Goal: Task Accomplishment & Management: Use online tool/utility

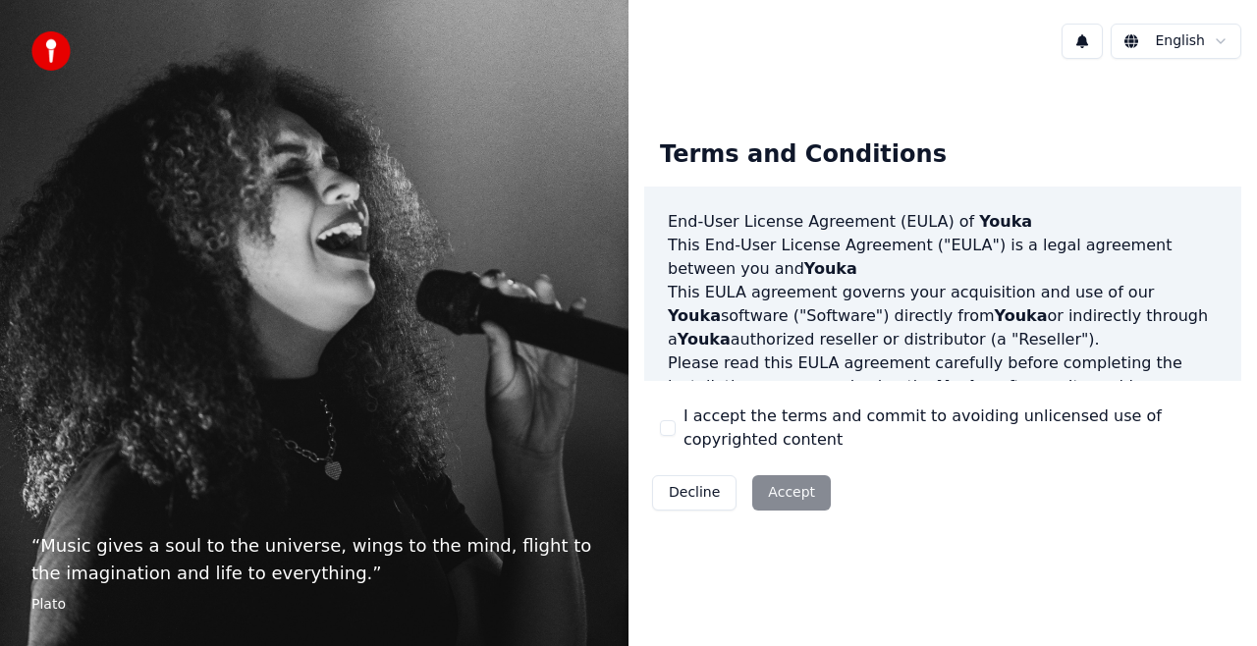
click at [793, 492] on div "Decline Accept" at bounding box center [741, 493] width 195 height 51
click at [780, 485] on div "Decline Accept" at bounding box center [741, 493] width 195 height 51
click at [781, 491] on div "Decline Accept" at bounding box center [741, 493] width 195 height 51
click at [319, 218] on div "“ Music gives a soul to the universe, wings to the mind, flight to the imaginat…" at bounding box center [314, 323] width 629 height 646
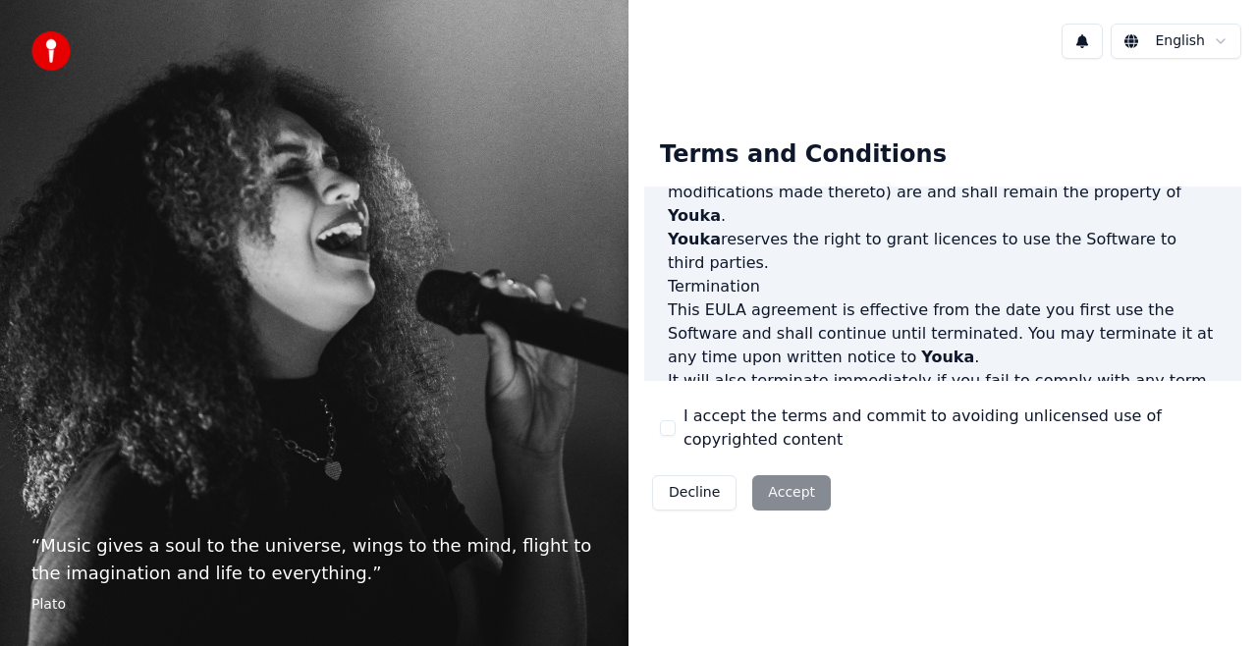
scroll to position [1432, 0]
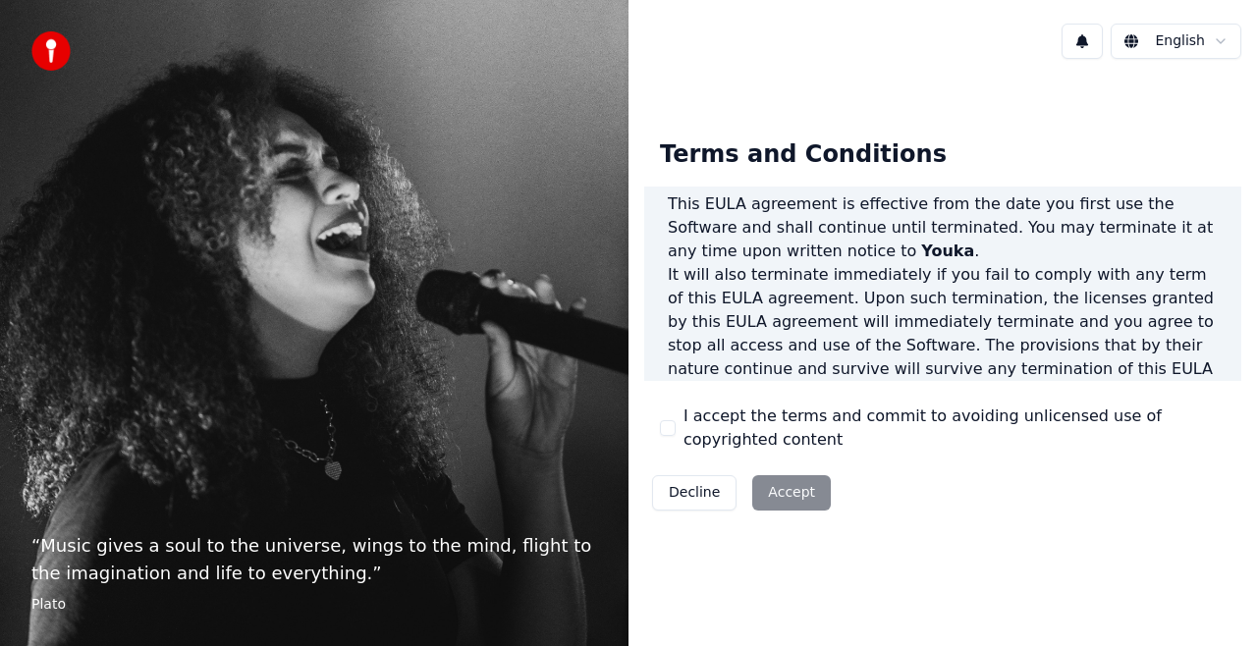
click at [780, 495] on div "Decline Accept" at bounding box center [741, 493] width 195 height 51
click at [786, 485] on div "Decline Accept" at bounding box center [741, 493] width 195 height 51
click at [981, 263] on p "It will also terminate immediately if you fail to comply with any term of this …" at bounding box center [943, 333] width 550 height 141
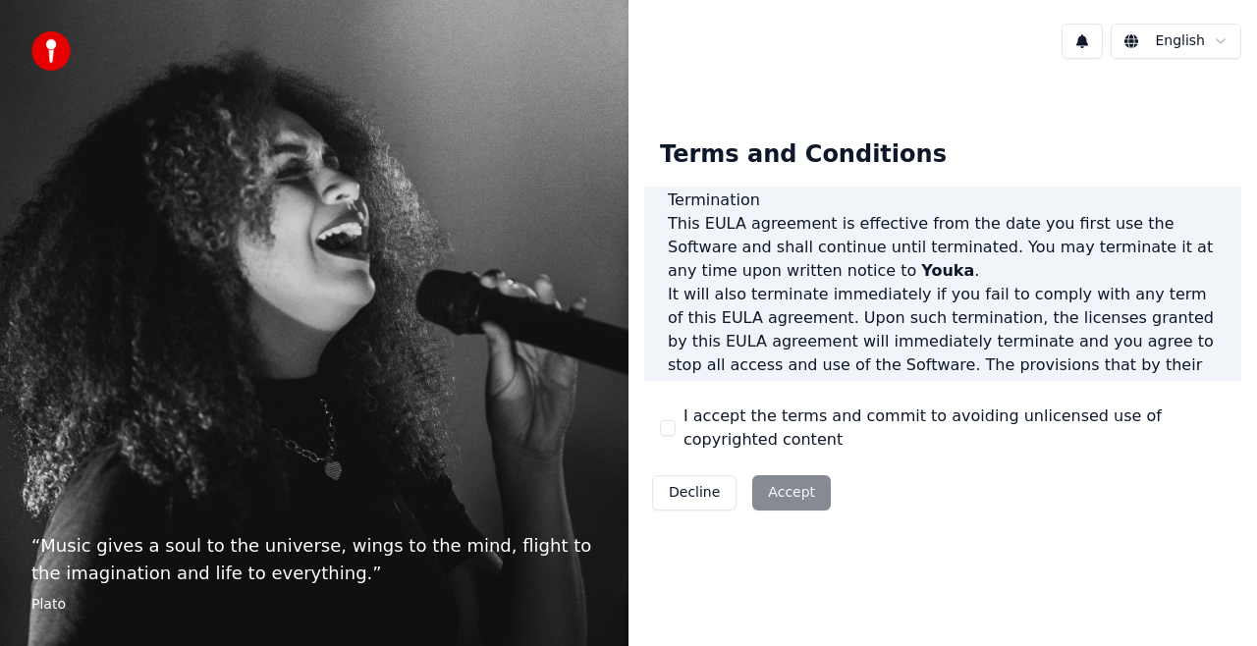
click at [949, 283] on p "It will also terminate immediately if you fail to comply with any term of this …" at bounding box center [943, 353] width 550 height 141
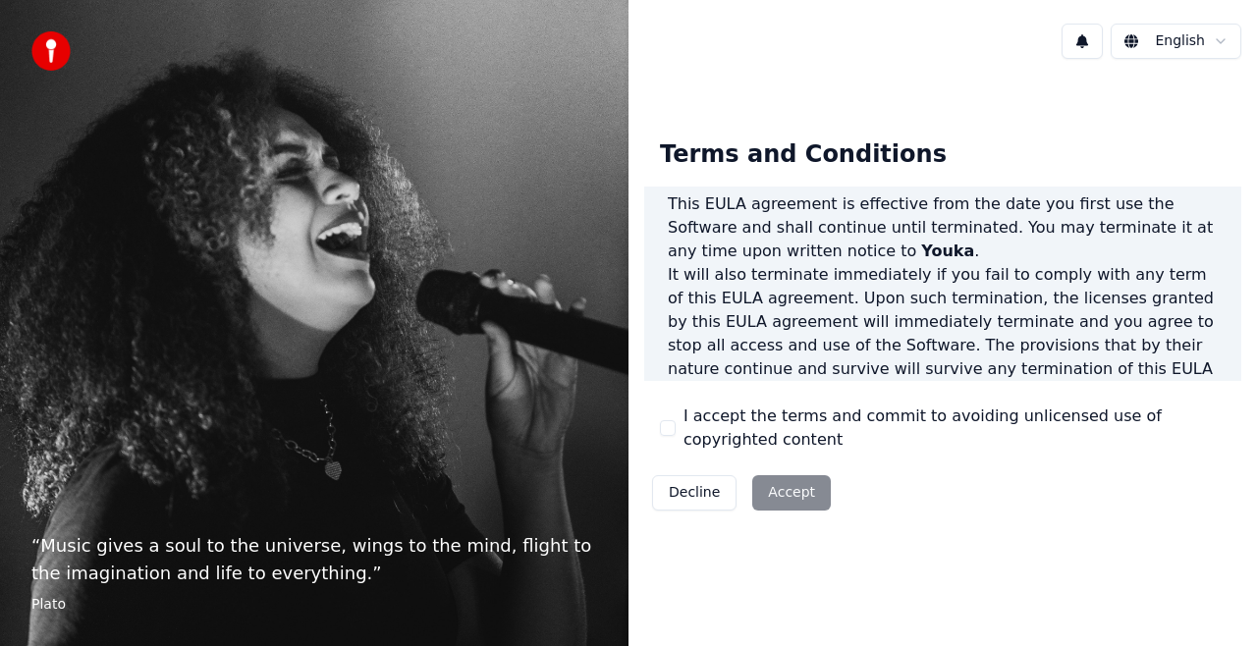
click at [789, 495] on div "Decline Accept" at bounding box center [741, 493] width 195 height 51
click at [664, 420] on button "I accept the terms and commit to avoiding unlicensed use of copyrighted content" at bounding box center [668, 428] width 16 height 16
click at [777, 489] on button "Accept" at bounding box center [792, 492] width 79 height 35
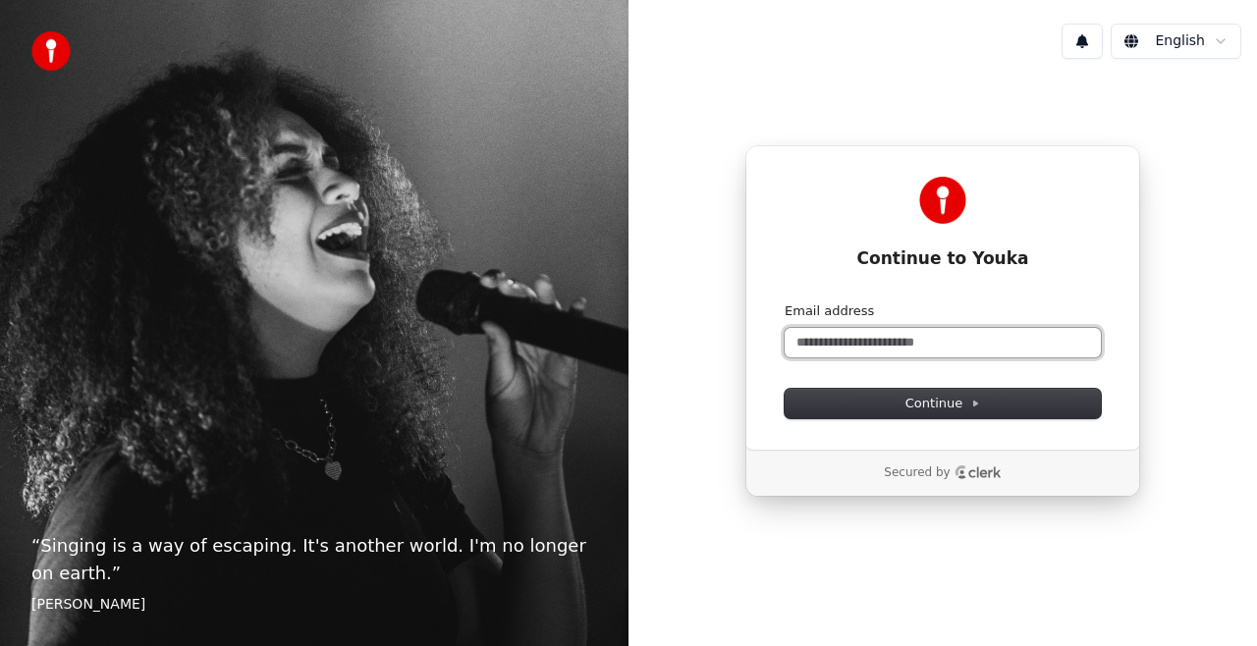
click at [920, 341] on input "Email address" at bounding box center [943, 342] width 316 height 29
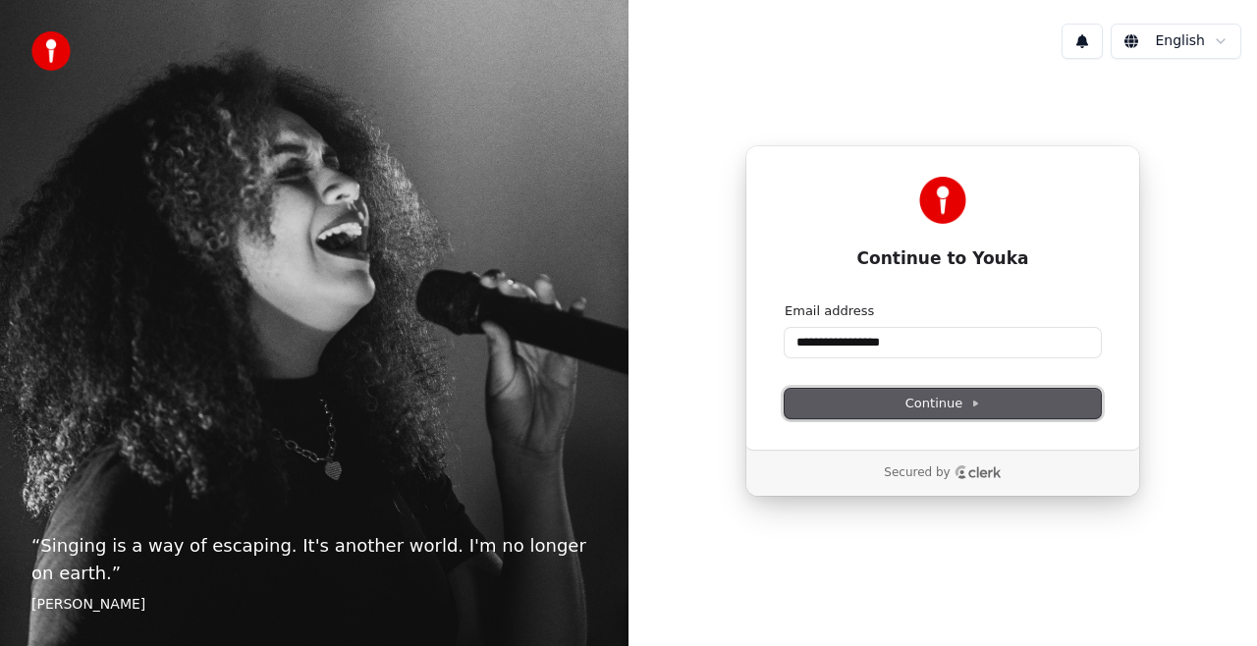
click at [961, 400] on span "Continue" at bounding box center [943, 404] width 75 height 18
type input "**********"
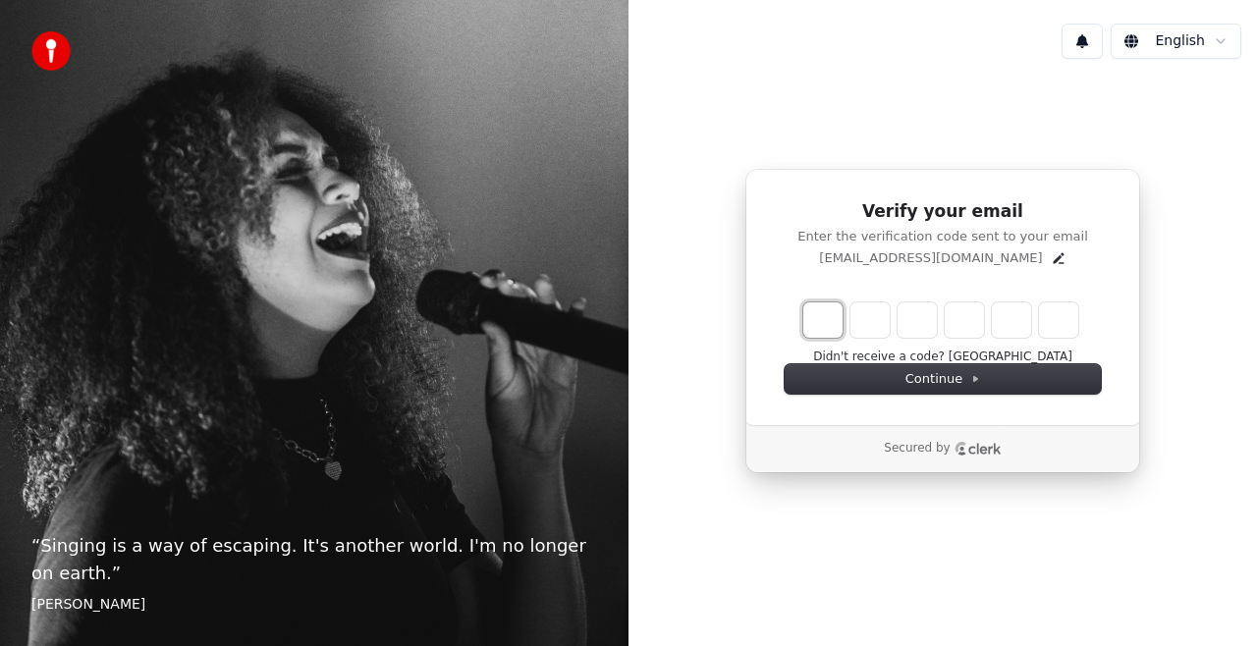
type input "*"
type input "**"
type input "*"
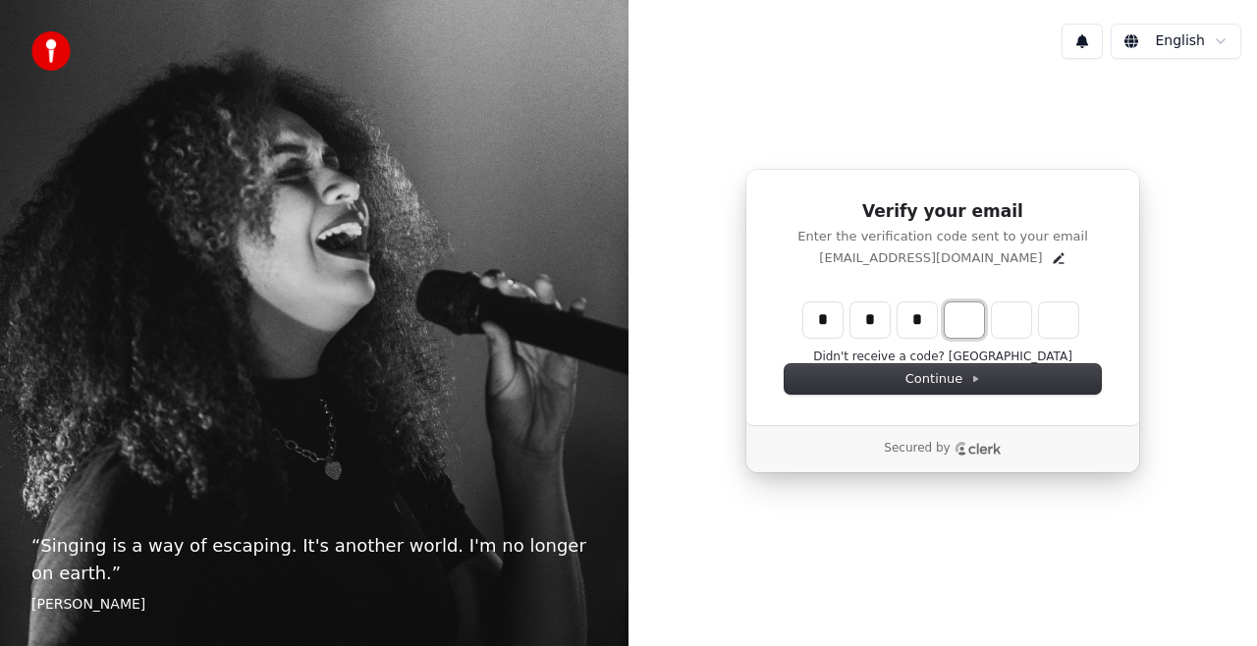
type input "***"
type input "*"
type input "****"
type input "*"
type input "******"
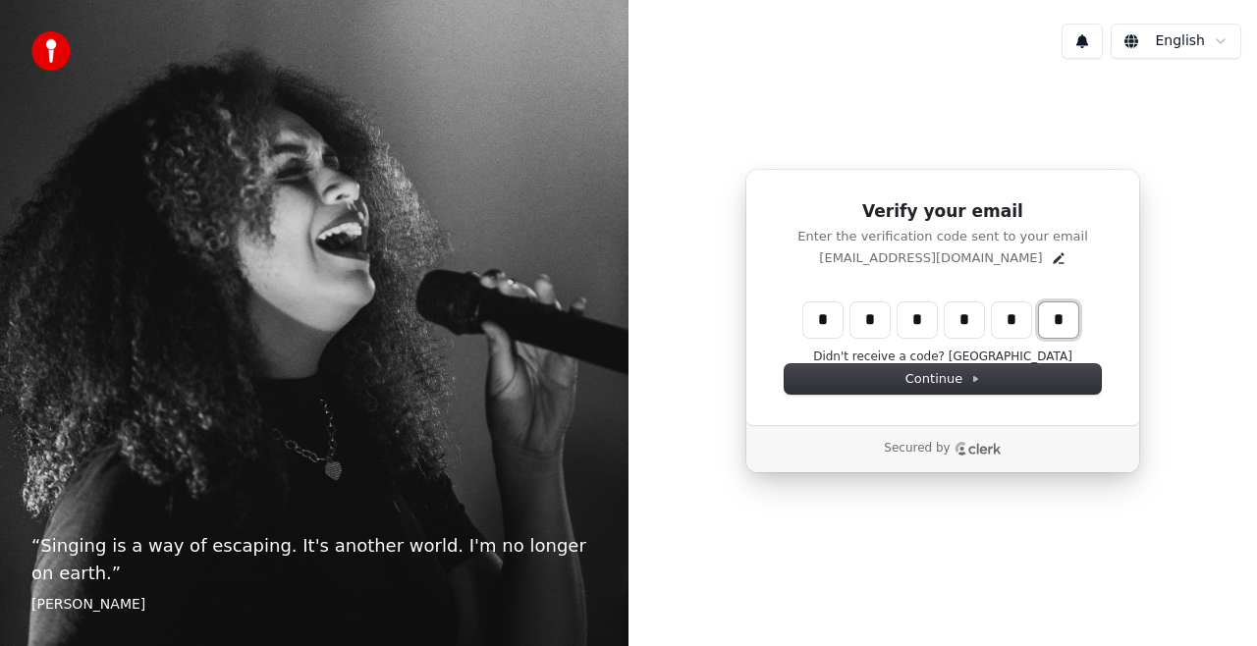
type input "*"
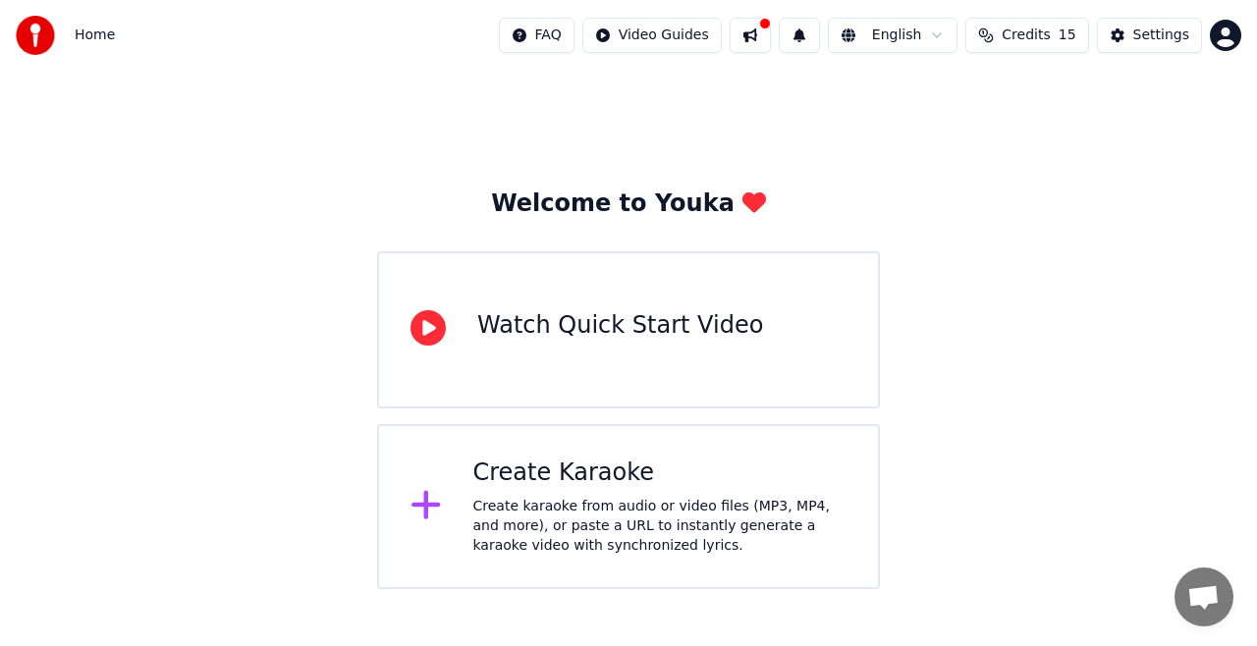
click at [606, 338] on div "Watch Quick Start Video" at bounding box center [620, 325] width 286 height 31
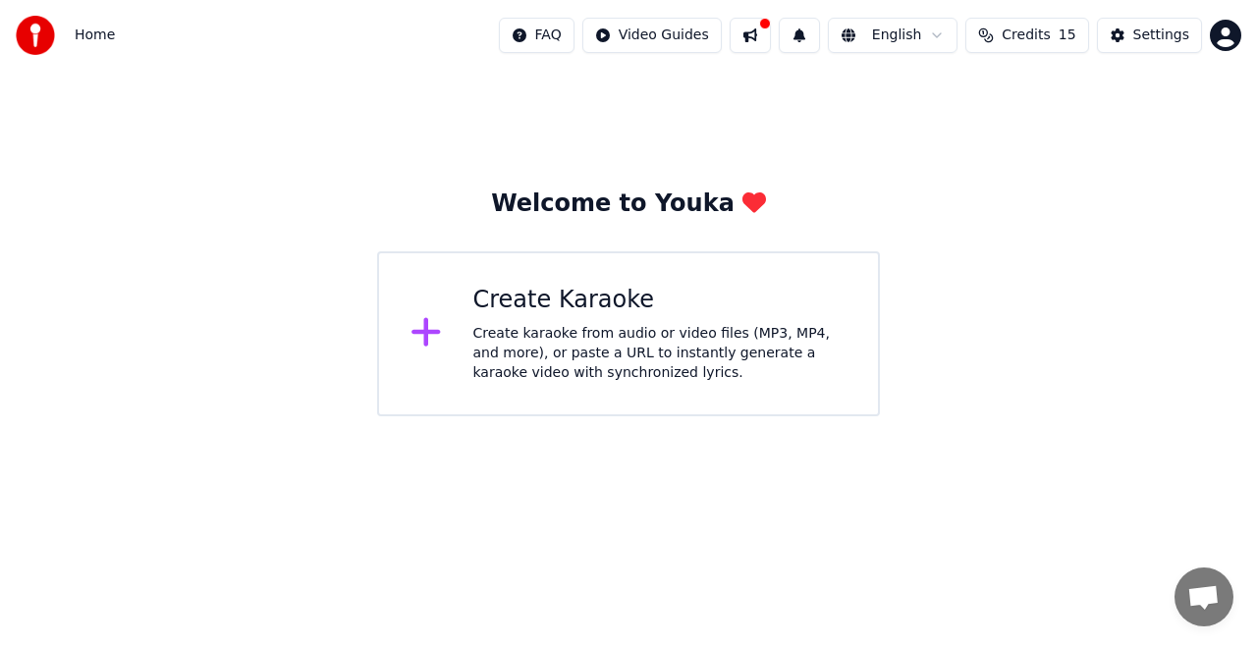
click at [583, 295] on div "Create Karaoke" at bounding box center [661, 300] width 374 height 31
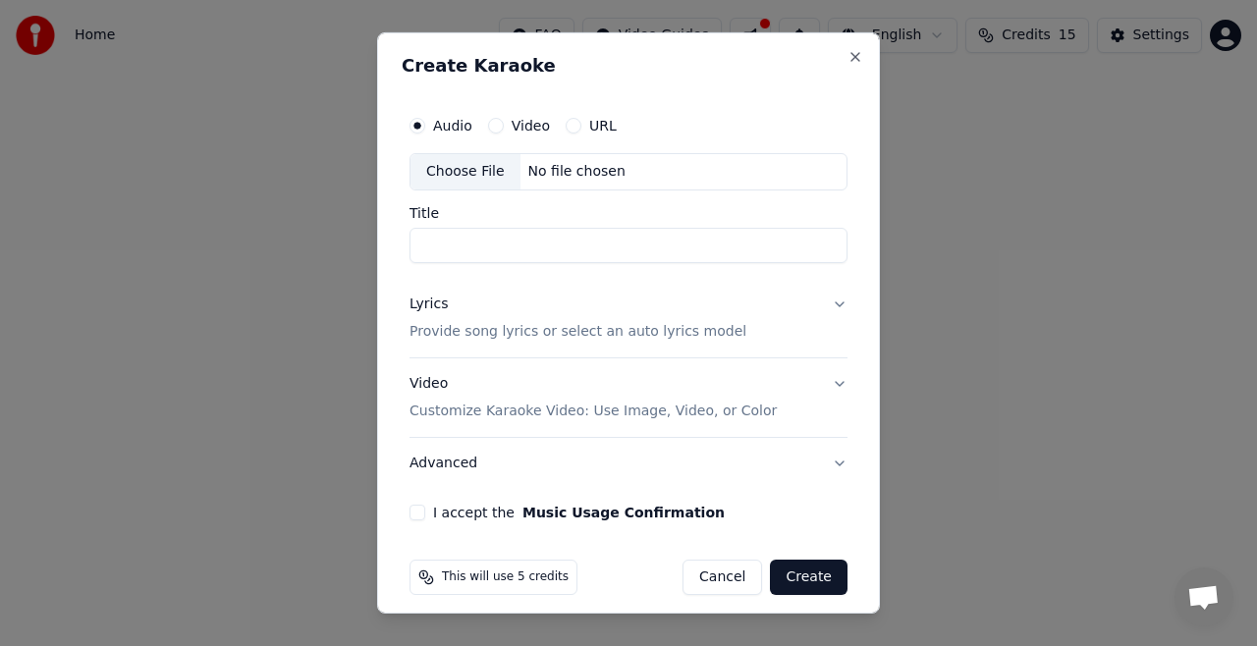
click at [428, 242] on input "Title" at bounding box center [629, 245] width 438 height 35
type input "**********"
click at [531, 327] on p "Provide song lyrics or select an auto lyrics model" at bounding box center [578, 332] width 337 height 20
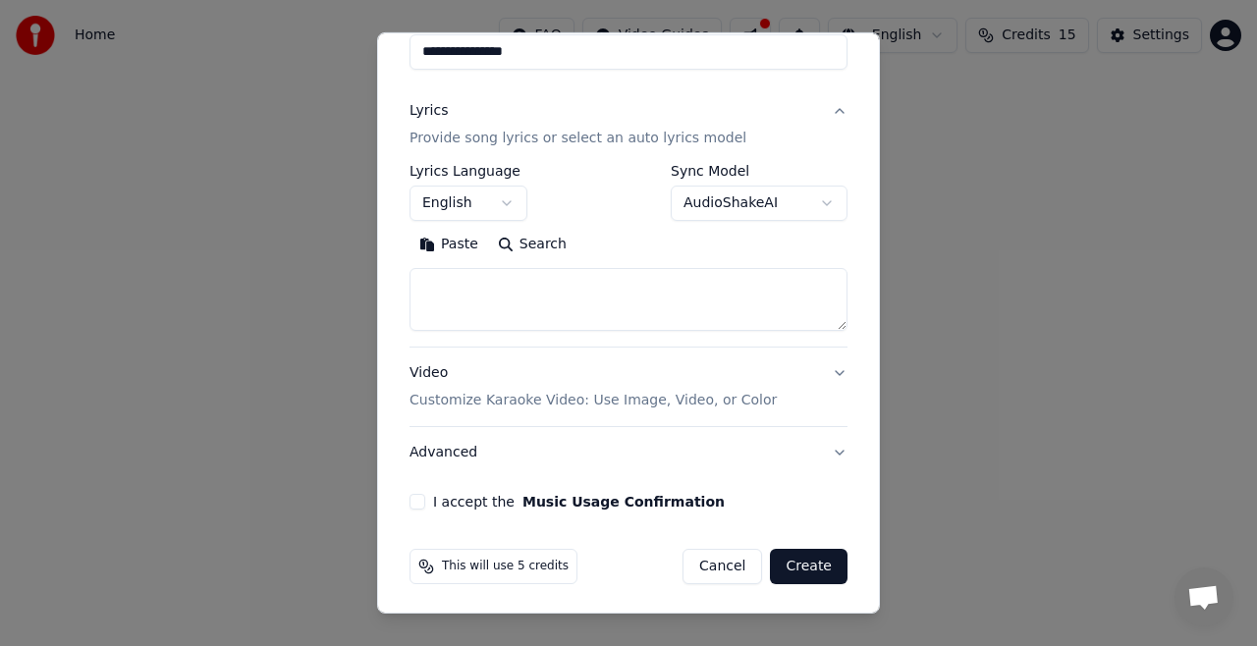
scroll to position [151, 0]
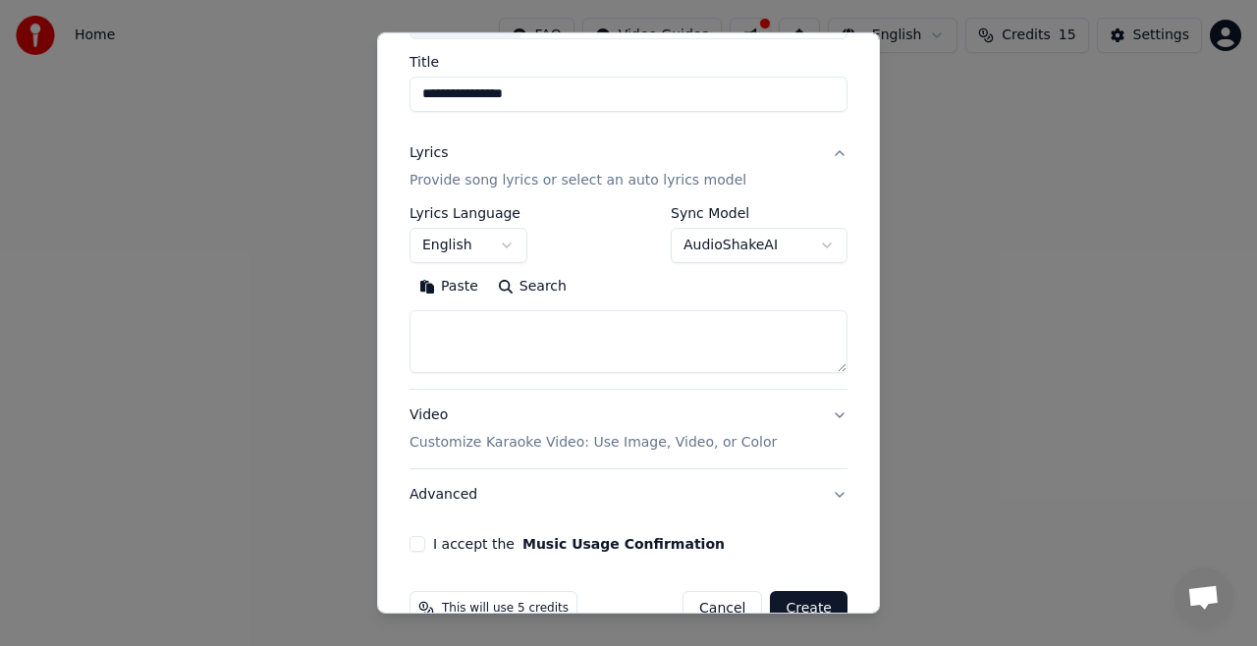
click at [711, 599] on button "Cancel" at bounding box center [723, 608] width 80 height 35
select select
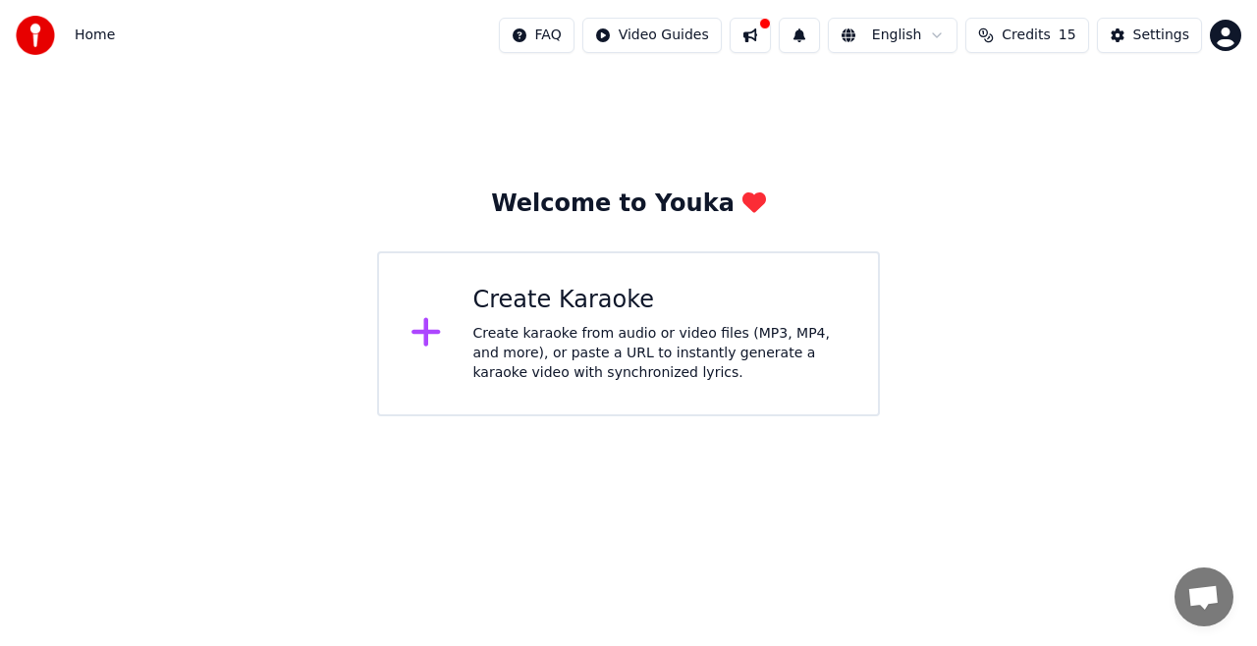
click at [36, 31] on img at bounding box center [35, 35] width 39 height 39
click at [1156, 29] on div "Settings" at bounding box center [1162, 36] width 56 height 20
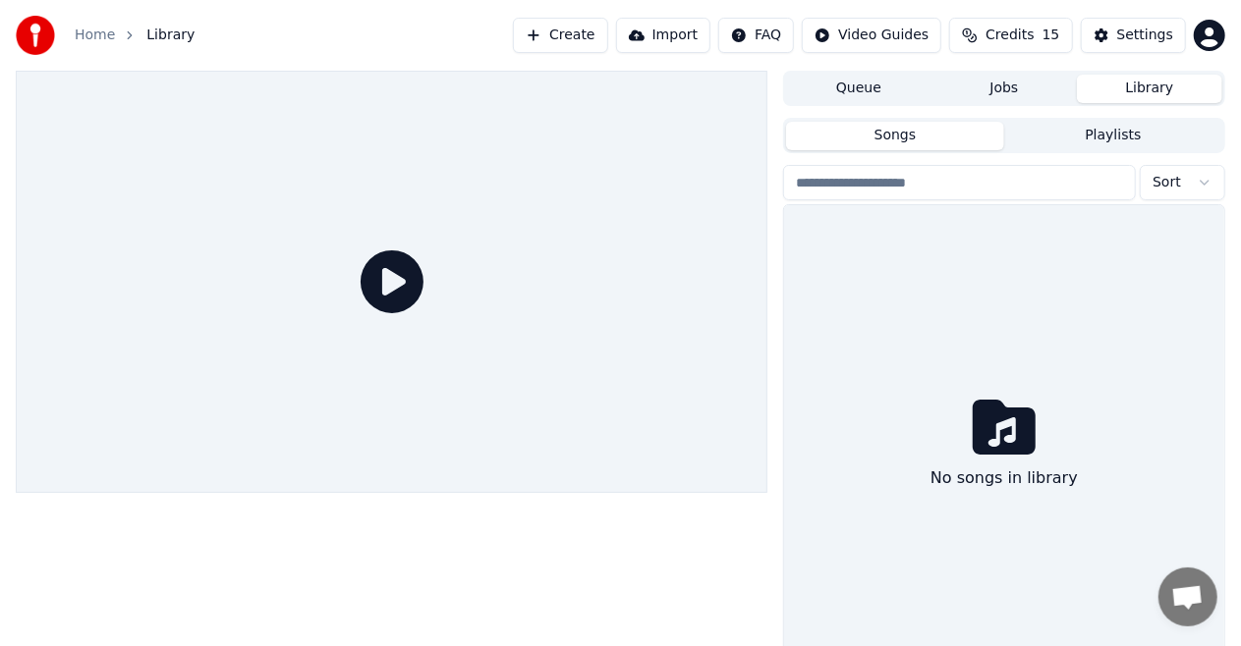
click at [597, 26] on button "Create" at bounding box center [560, 35] width 95 height 35
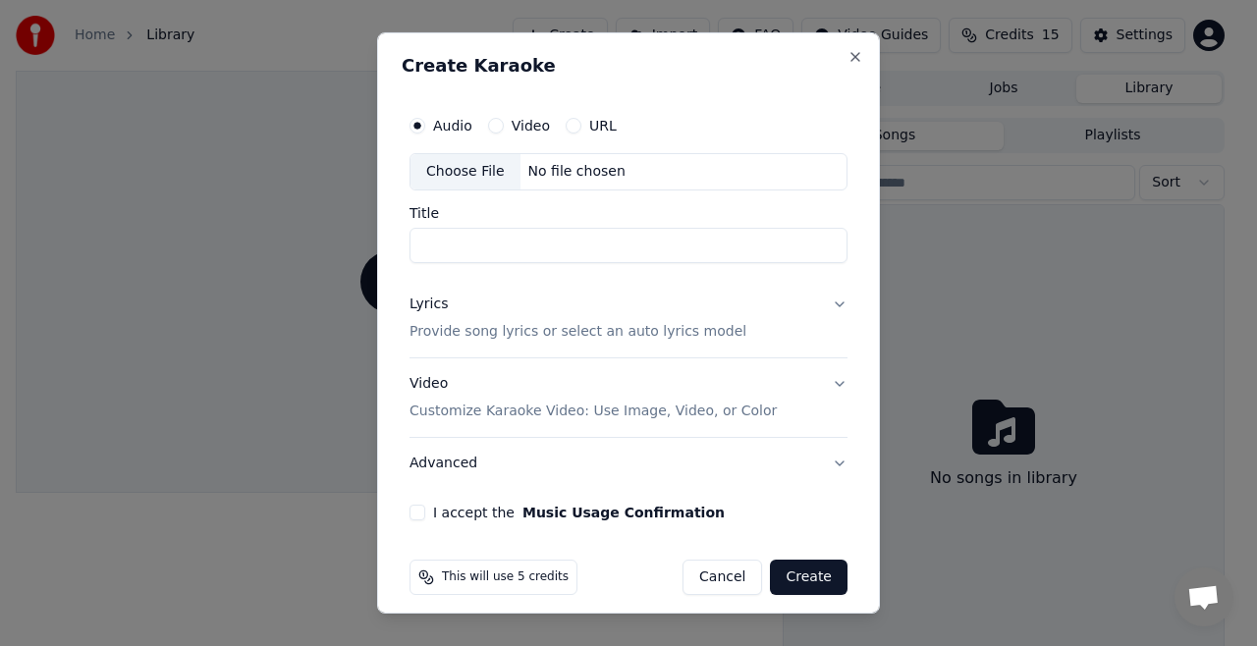
click at [822, 297] on button "Lyrics Provide song lyrics or select an auto lyrics model" at bounding box center [629, 318] width 438 height 79
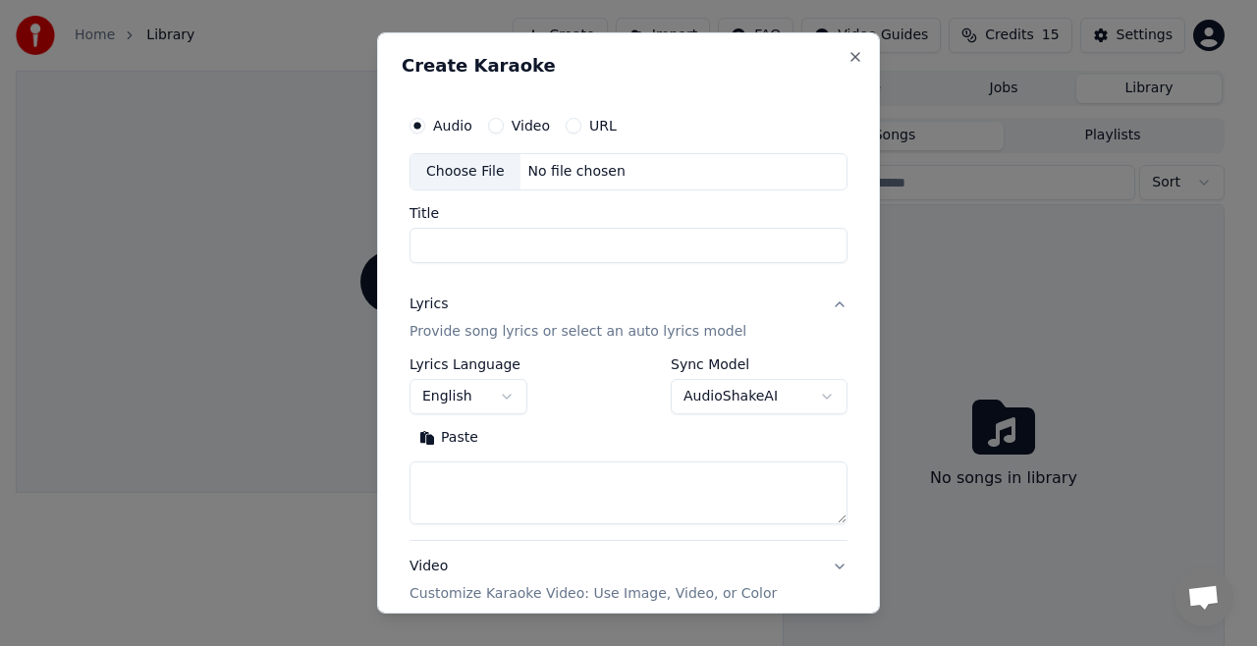
click at [525, 120] on label "Video" at bounding box center [531, 126] width 38 height 14
click at [504, 120] on button "Video" at bounding box center [496, 126] width 16 height 16
click at [436, 246] on input "Title" at bounding box center [629, 245] width 438 height 35
click at [437, 487] on textarea at bounding box center [629, 493] width 438 height 63
click at [563, 250] on input "Title" at bounding box center [629, 245] width 438 height 35
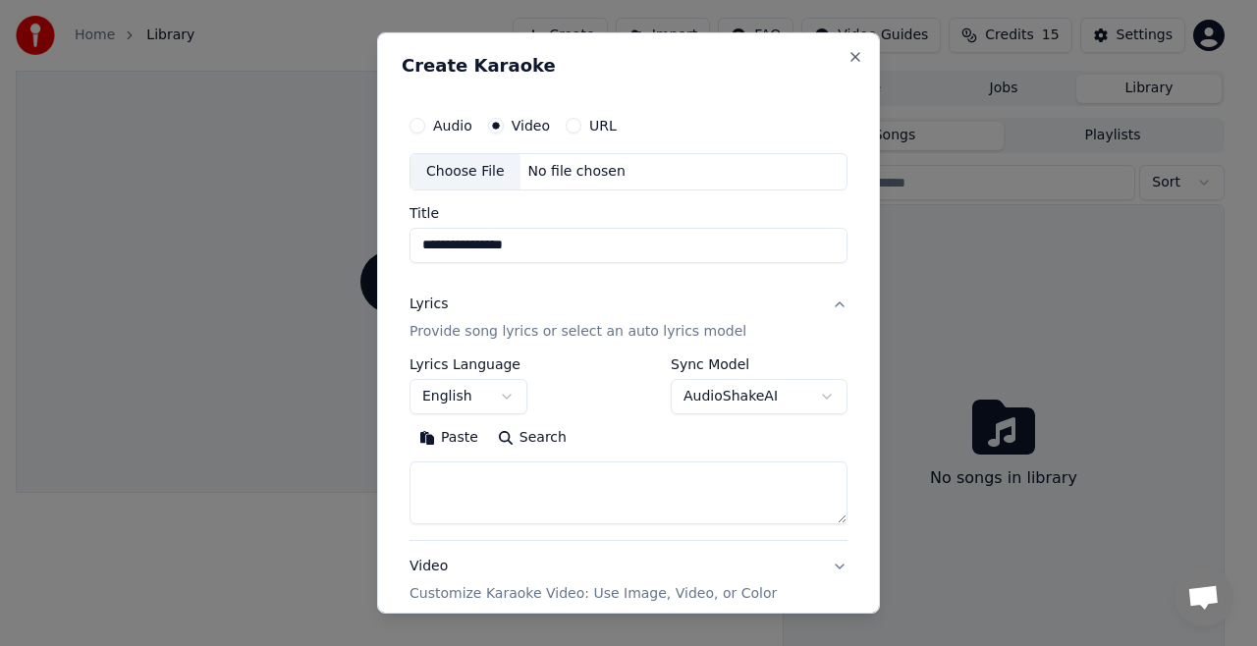
type input "**********"
click at [456, 431] on button "Paste" at bounding box center [449, 437] width 79 height 31
type textarea "**********"
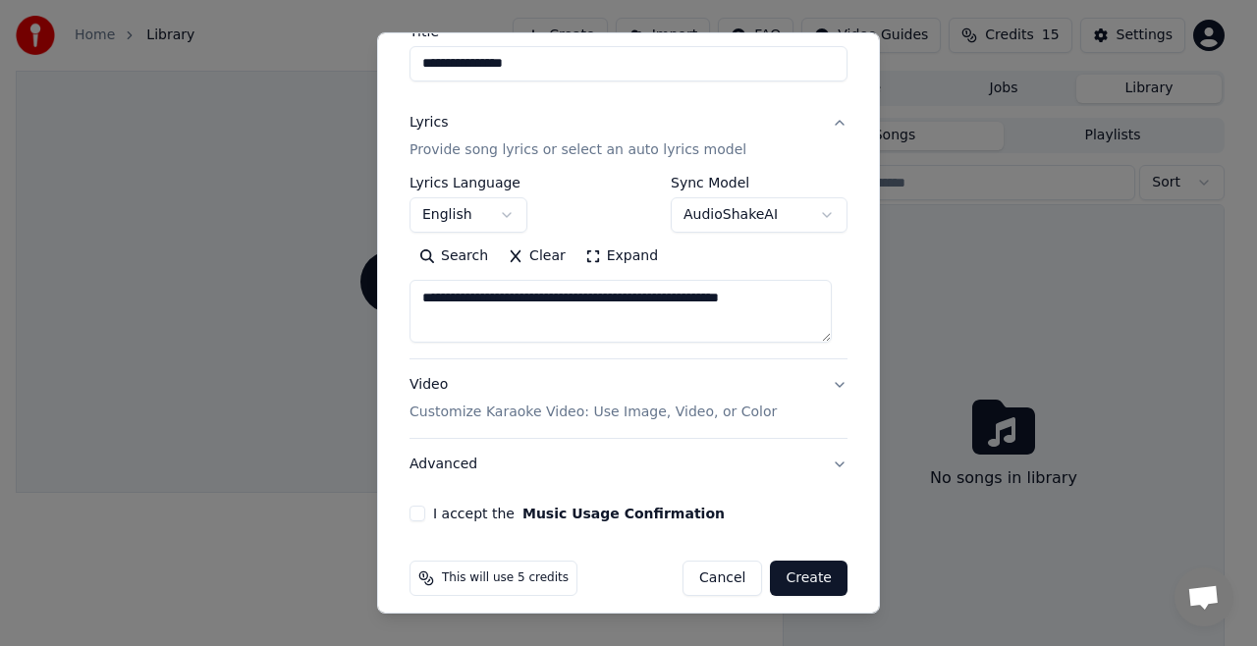
scroll to position [194, 0]
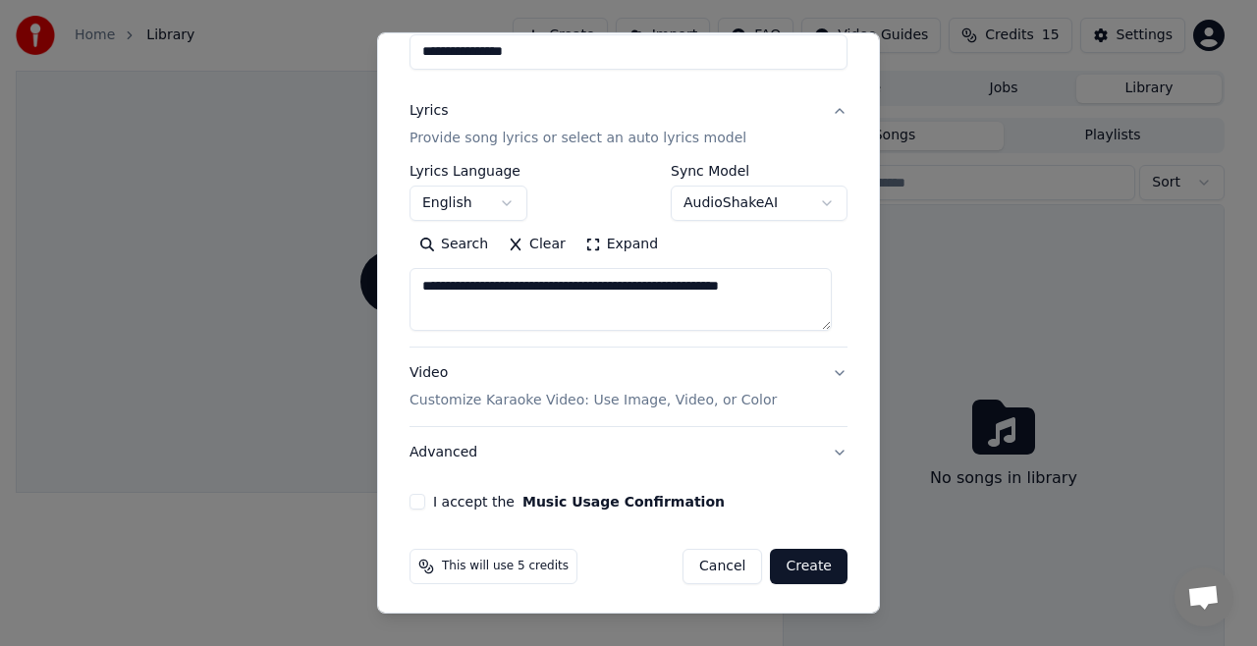
click at [530, 393] on p "Customize Karaoke Video: Use Image, Video, or Color" at bounding box center [593, 401] width 367 height 20
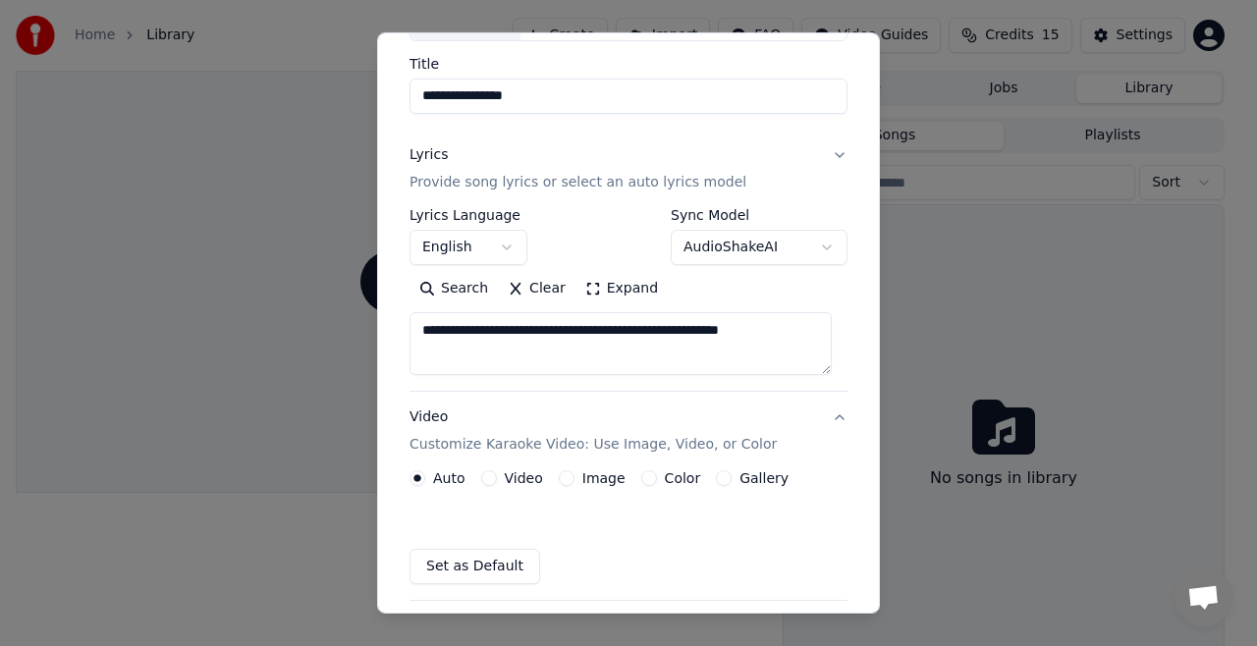
scroll to position [141, 0]
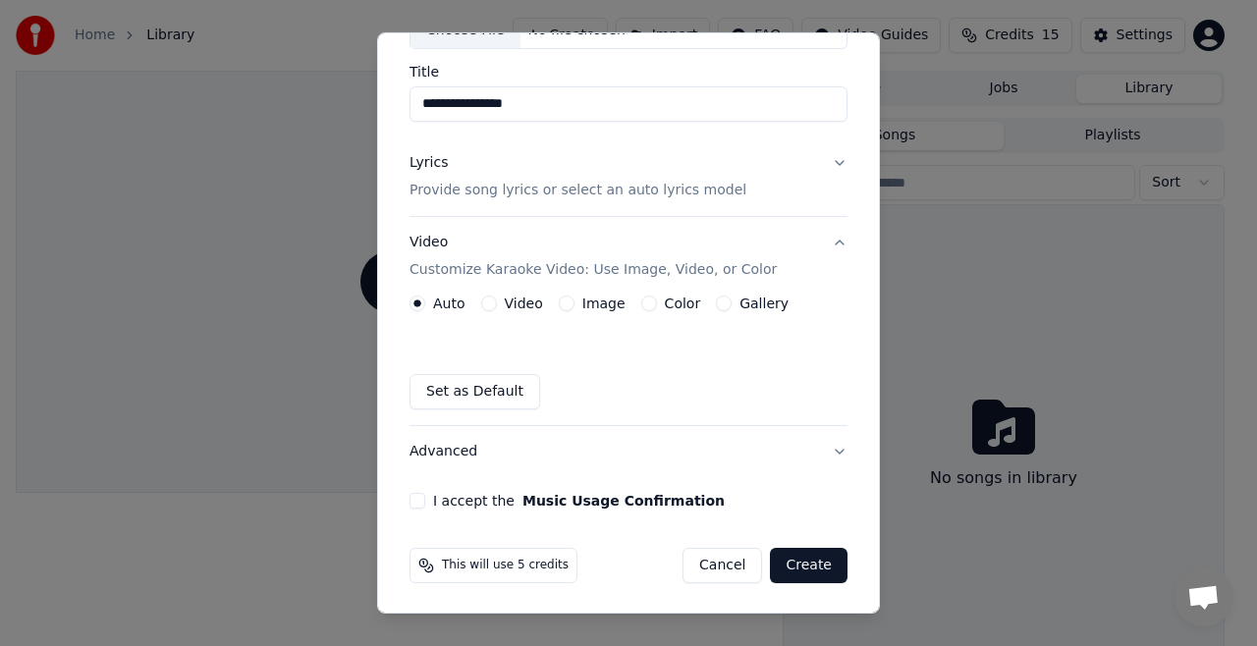
click at [515, 298] on label "Video" at bounding box center [524, 304] width 38 height 14
click at [497, 298] on button "Video" at bounding box center [489, 304] width 16 height 16
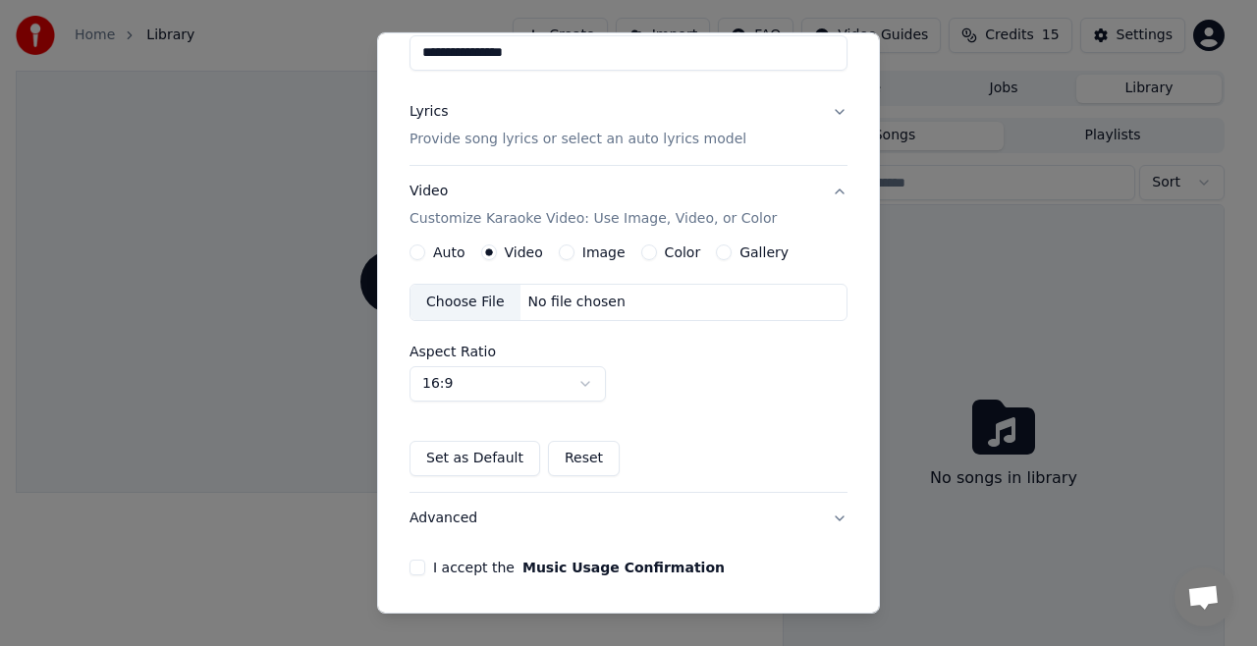
scroll to position [257, 0]
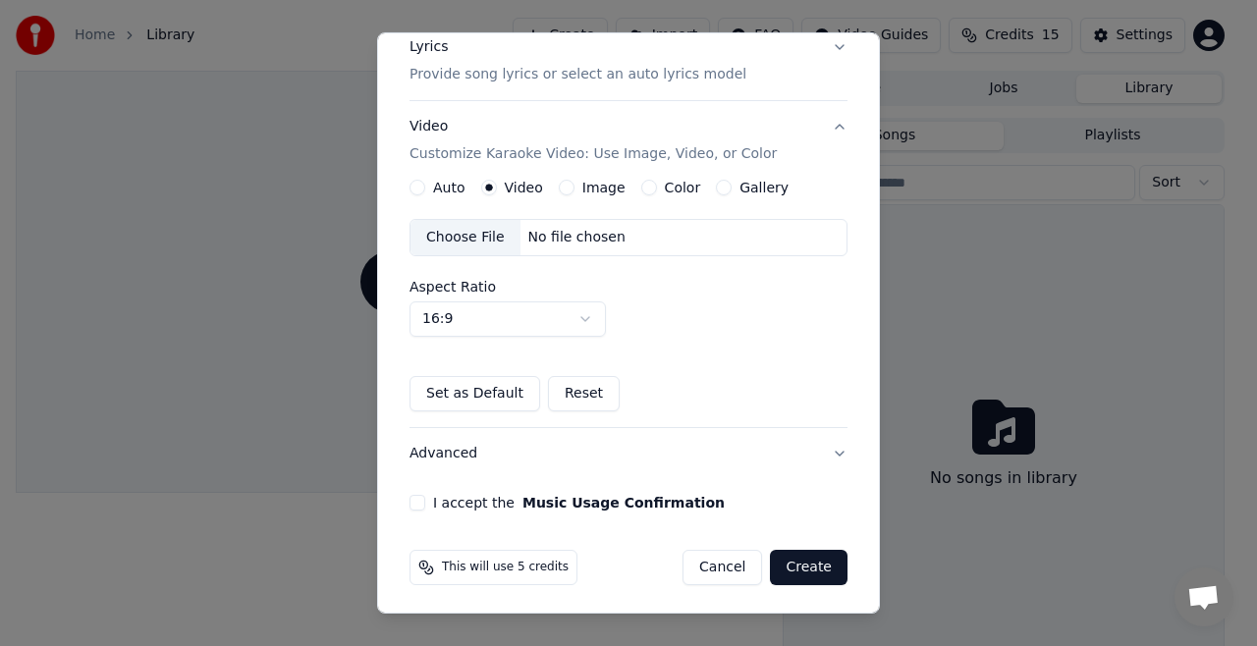
click at [794, 564] on button "Create" at bounding box center [809, 567] width 78 height 35
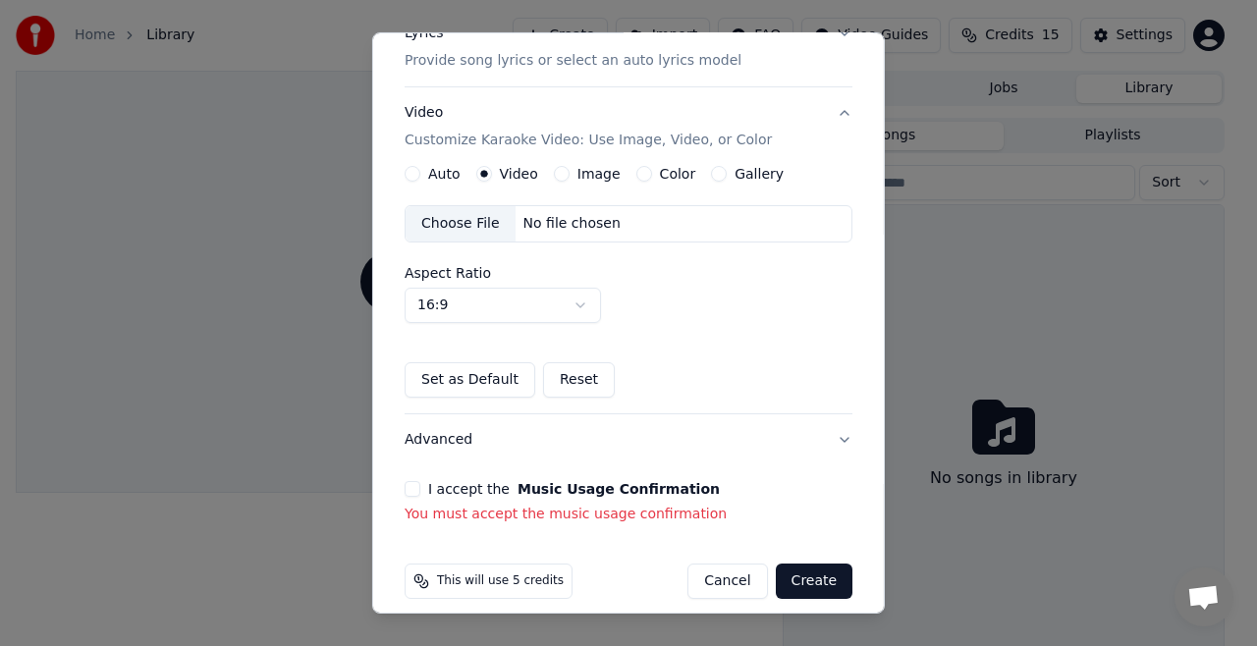
scroll to position [312, 0]
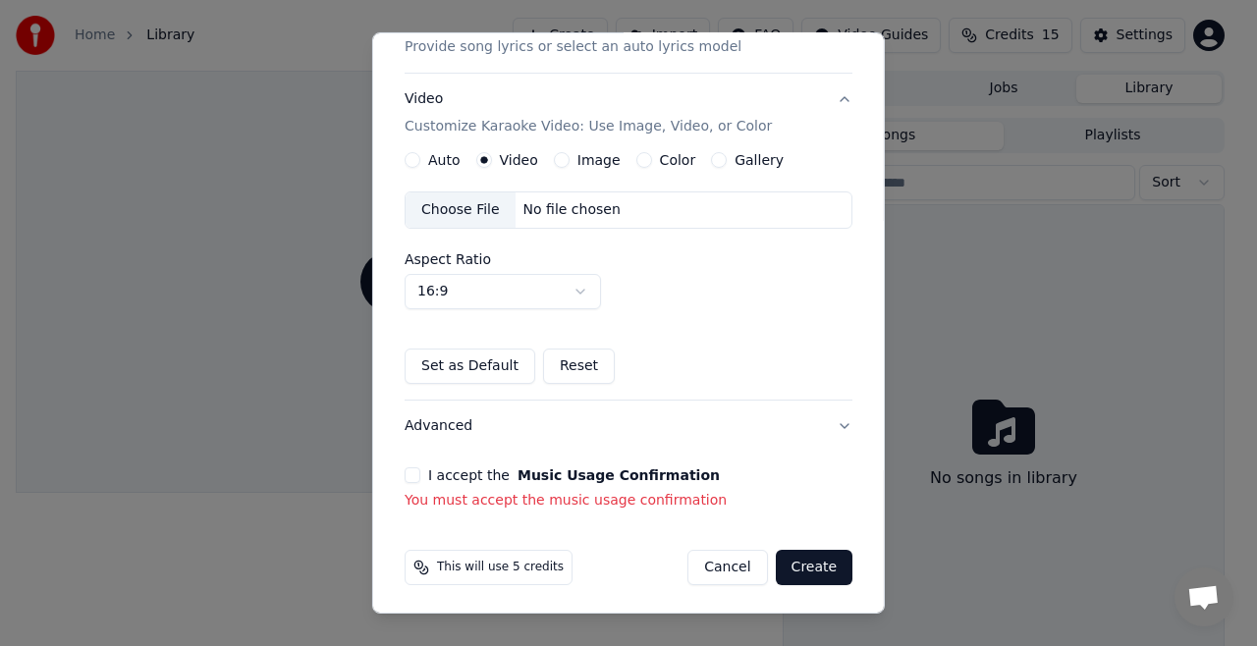
click at [819, 415] on button "Advanced" at bounding box center [629, 426] width 448 height 51
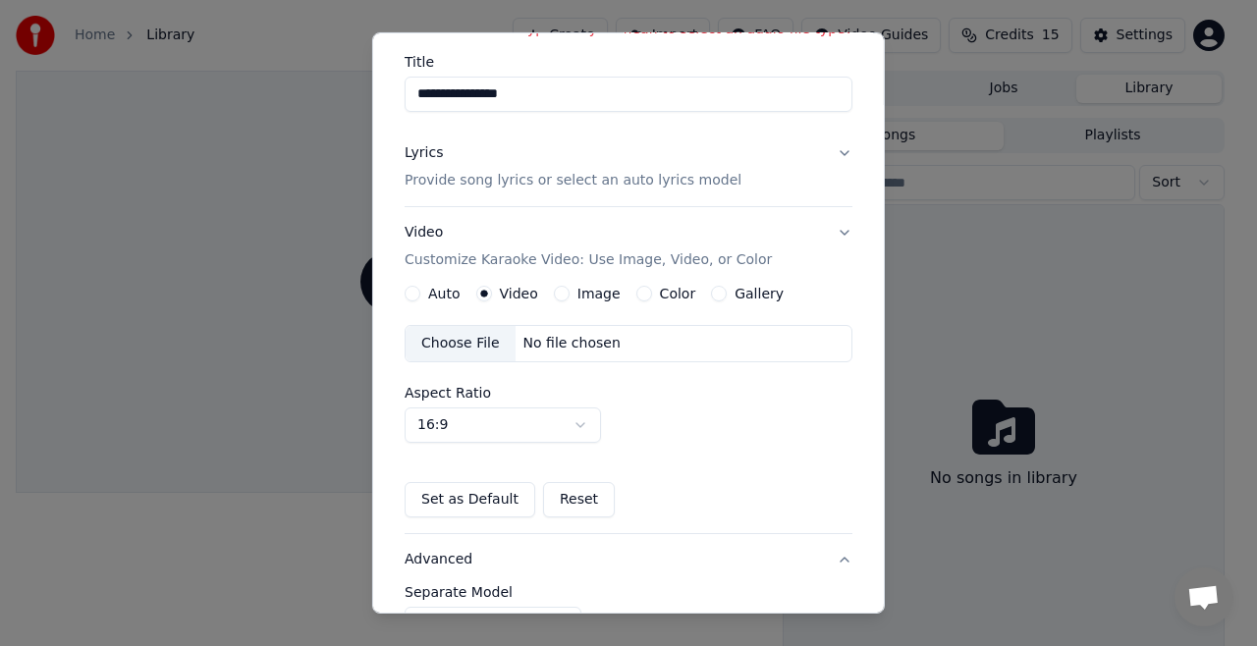
scroll to position [139, 0]
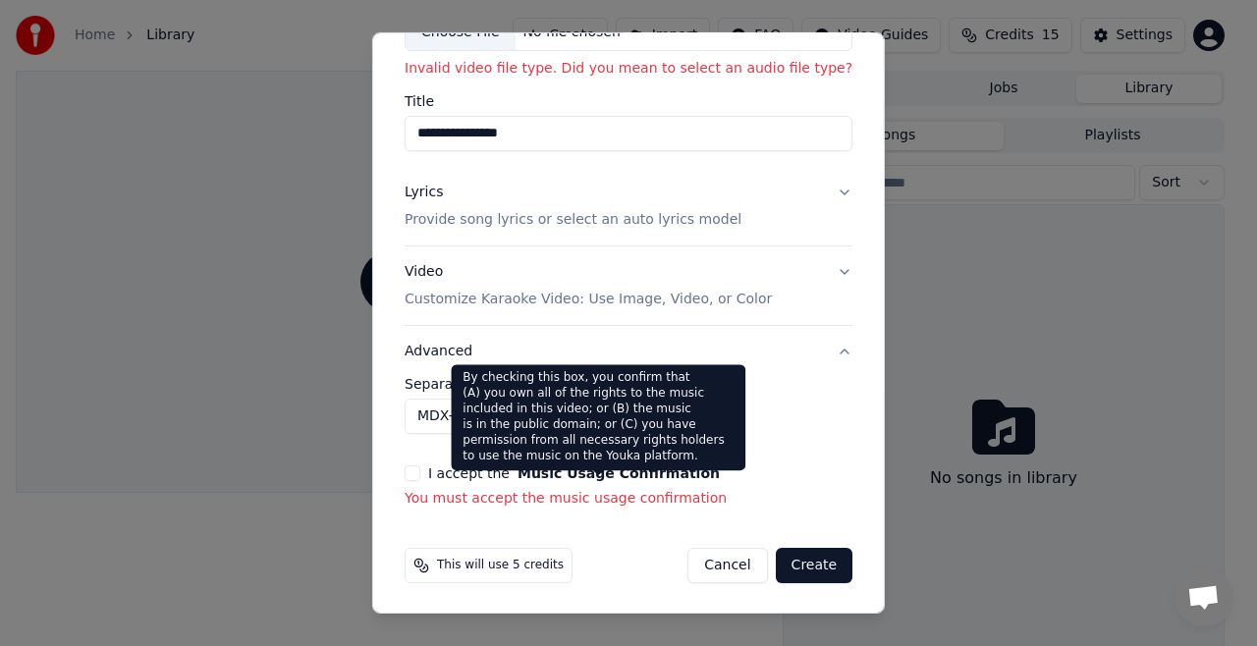
click at [639, 471] on button "Music Usage Confirmation" at bounding box center [619, 474] width 202 height 14
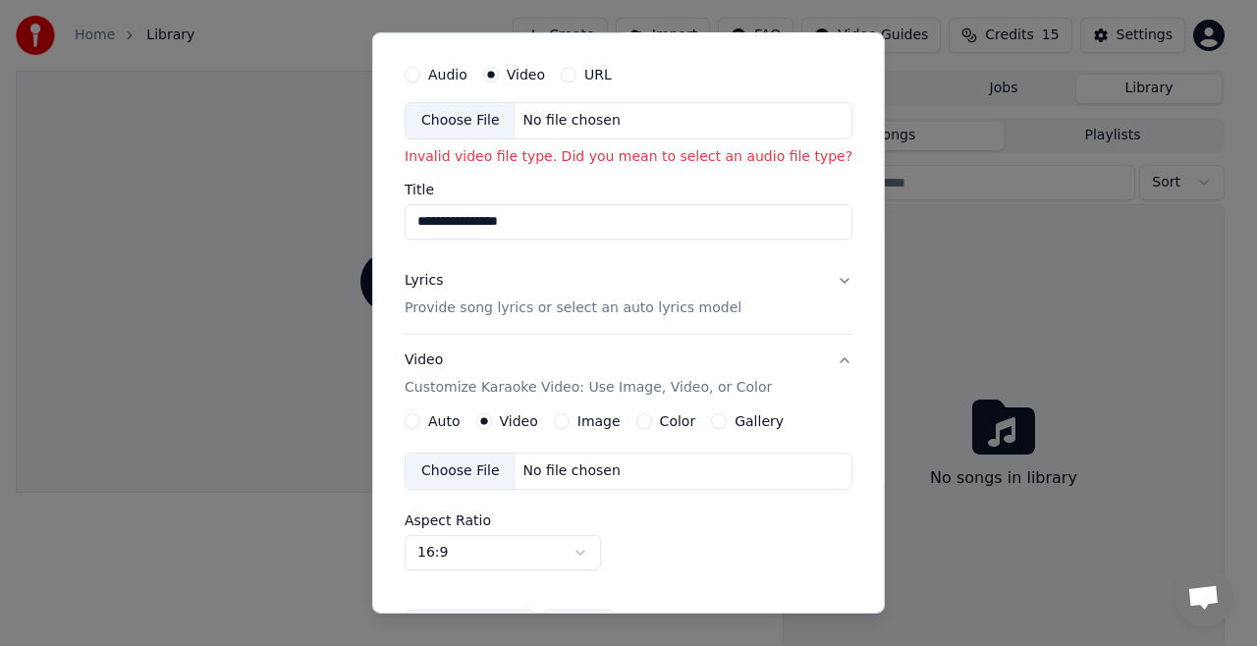
scroll to position [0, 0]
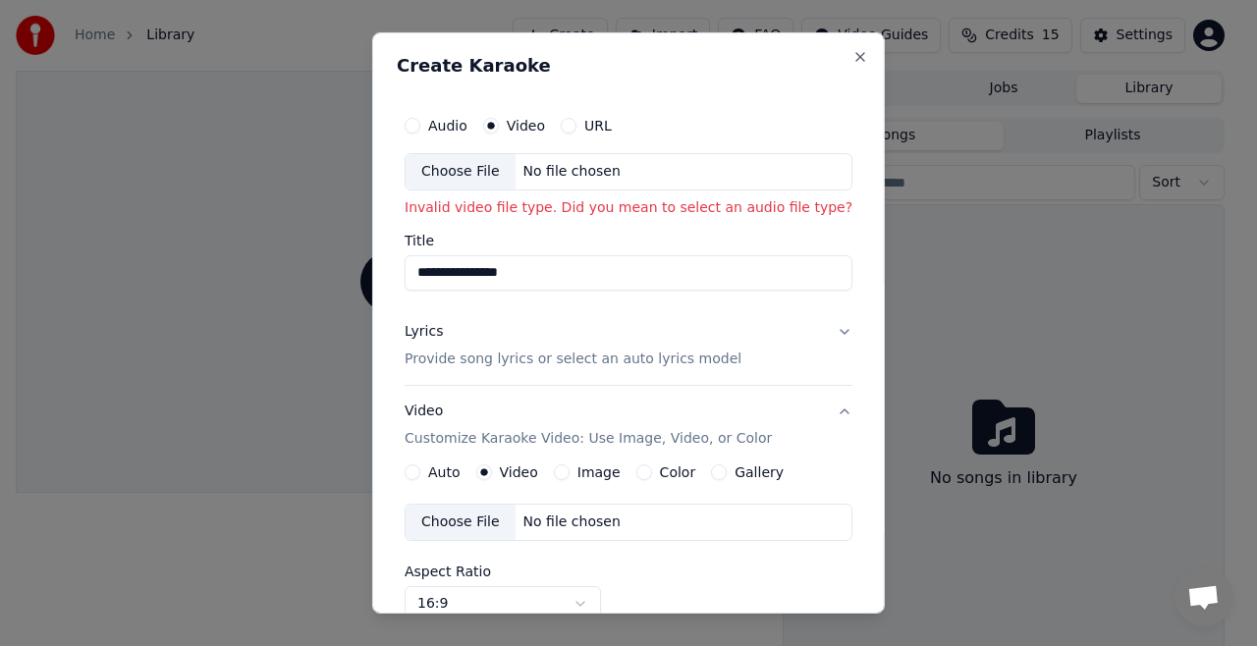
click at [590, 121] on label "URL" at bounding box center [599, 126] width 28 height 14
click at [577, 121] on button "URL" at bounding box center [569, 126] width 16 height 16
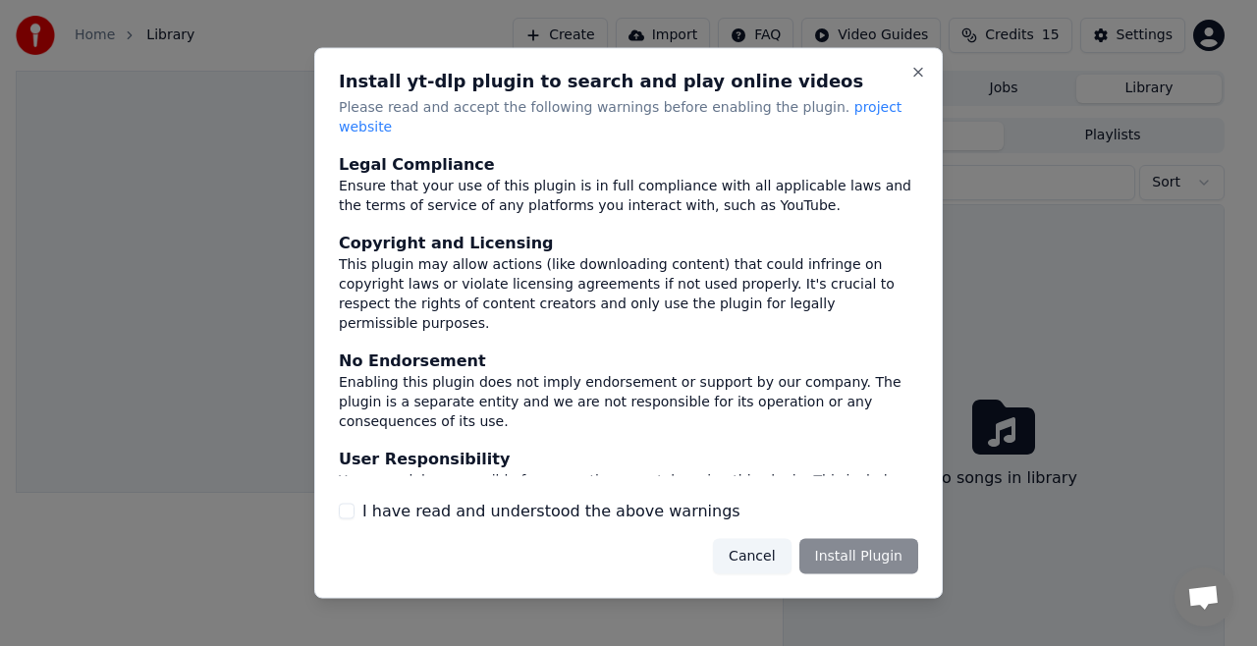
click at [886, 541] on div "Cancel Install Plugin" at bounding box center [815, 555] width 205 height 35
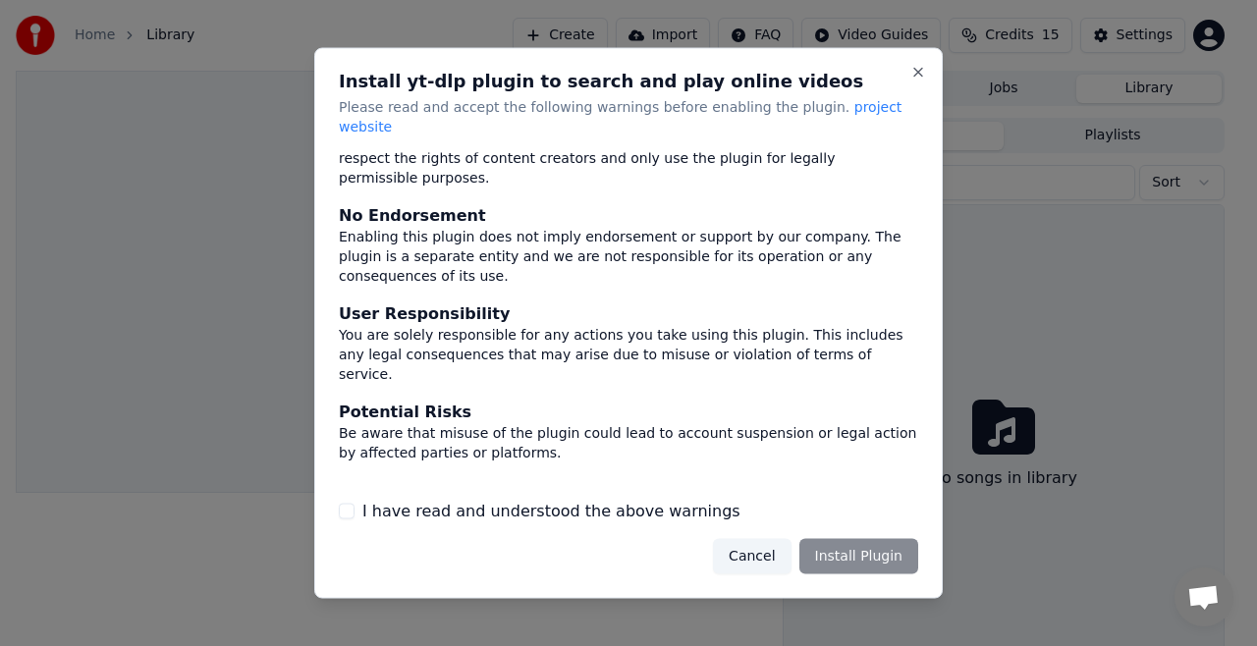
scroll to position [151, 0]
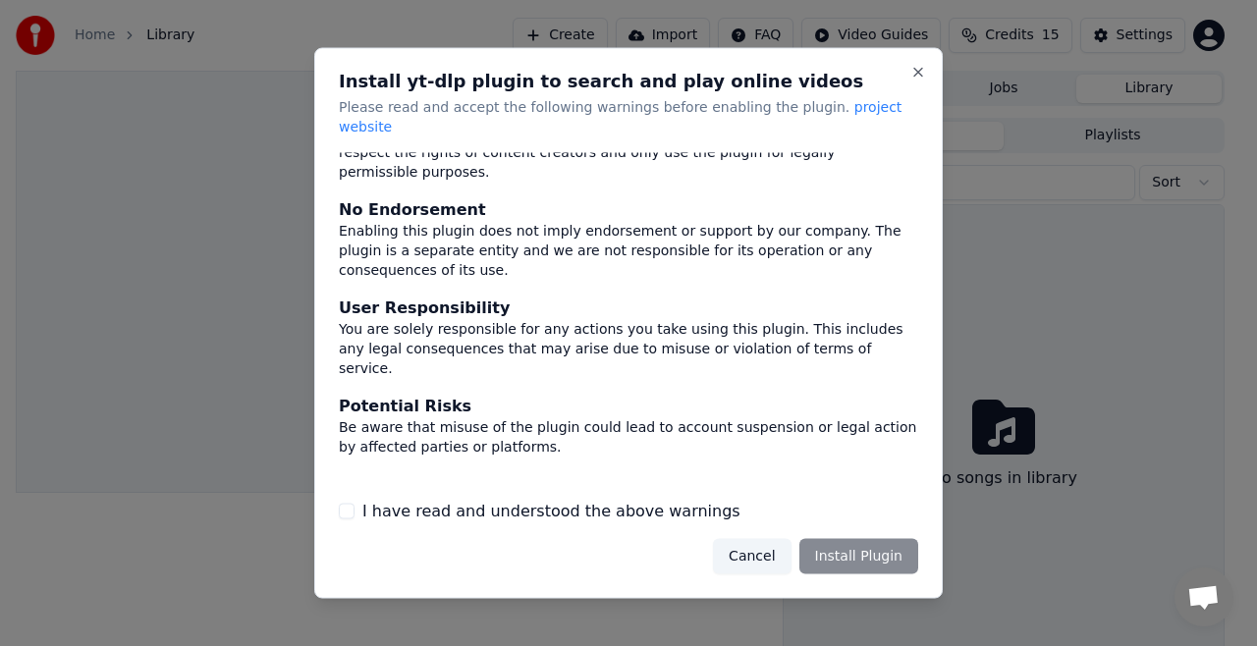
click at [870, 549] on div "Cancel Install Plugin" at bounding box center [815, 555] width 205 height 35
click at [908, 74] on div "Install yt-dlp plugin to search and play online videos Please read and accept t…" at bounding box center [628, 323] width 629 height 551
click at [915, 79] on button "Close" at bounding box center [919, 73] width 16 height 16
click at [918, 79] on button "Close" at bounding box center [919, 73] width 16 height 16
click at [856, 540] on div "Cancel Install Plugin" at bounding box center [815, 555] width 205 height 35
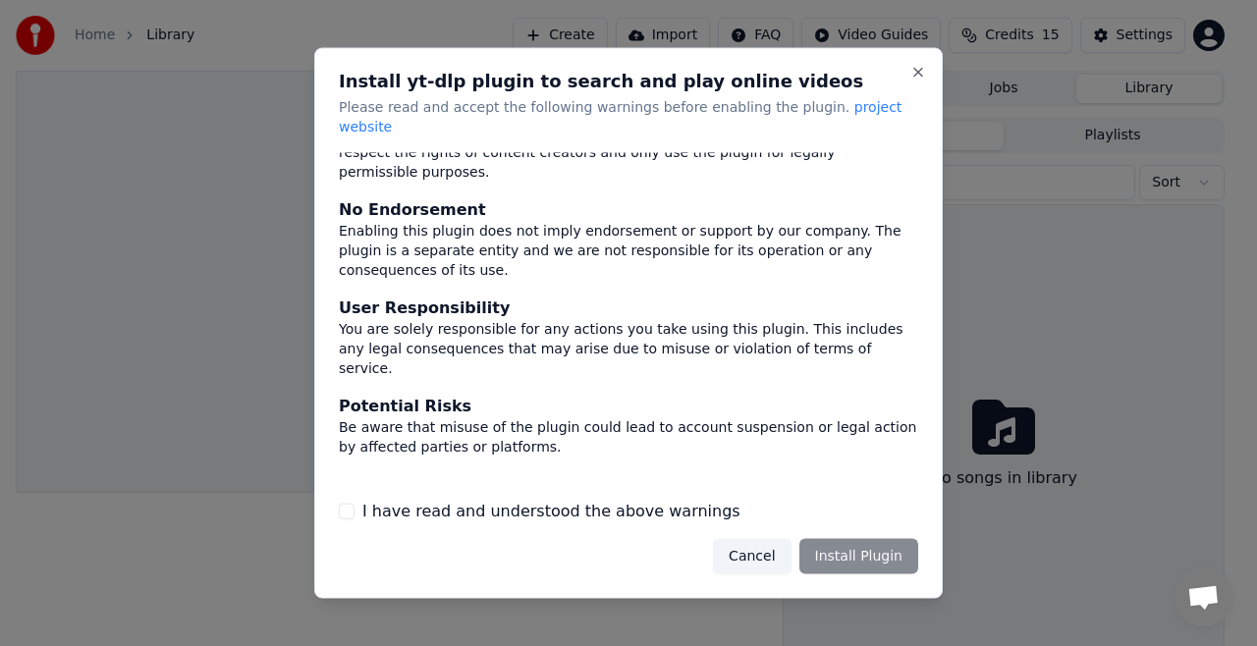
click at [165, 201] on div at bounding box center [628, 323] width 1257 height 646
click at [916, 78] on button "Close" at bounding box center [919, 73] width 16 height 16
drag, startPoint x: 111, startPoint y: 271, endPoint x: 122, endPoint y: 267, distance: 11.5
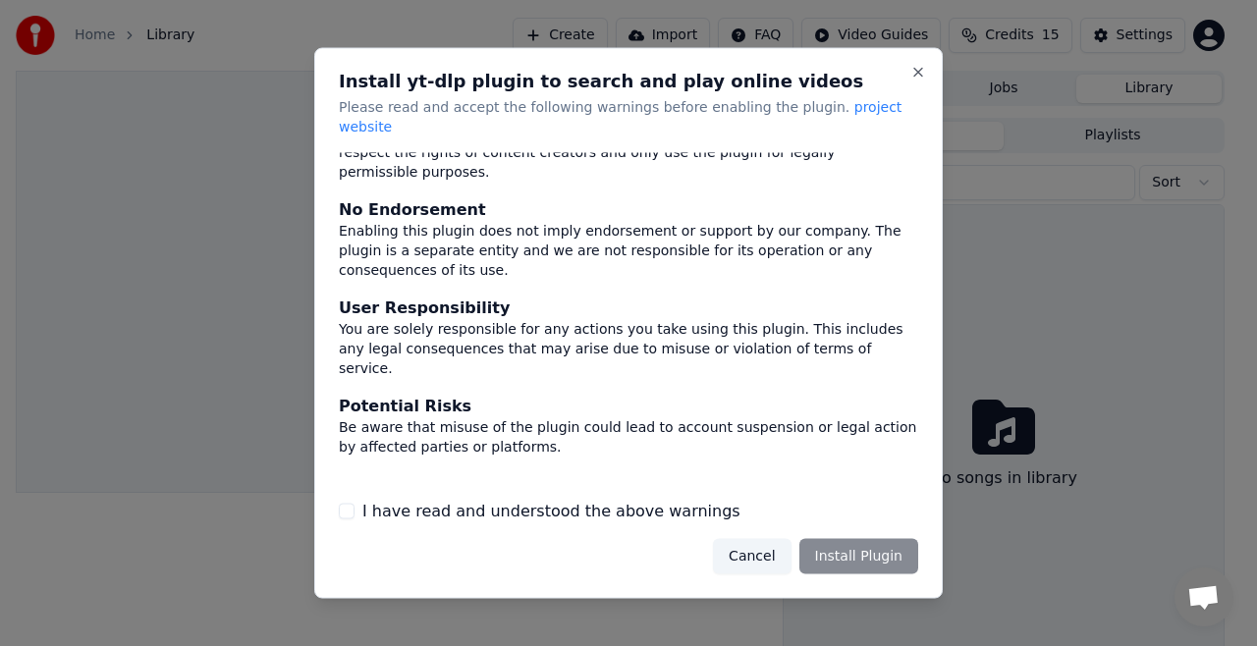
click at [118, 270] on div at bounding box center [628, 323] width 1257 height 646
click at [757, 538] on button "Cancel" at bounding box center [752, 555] width 78 height 35
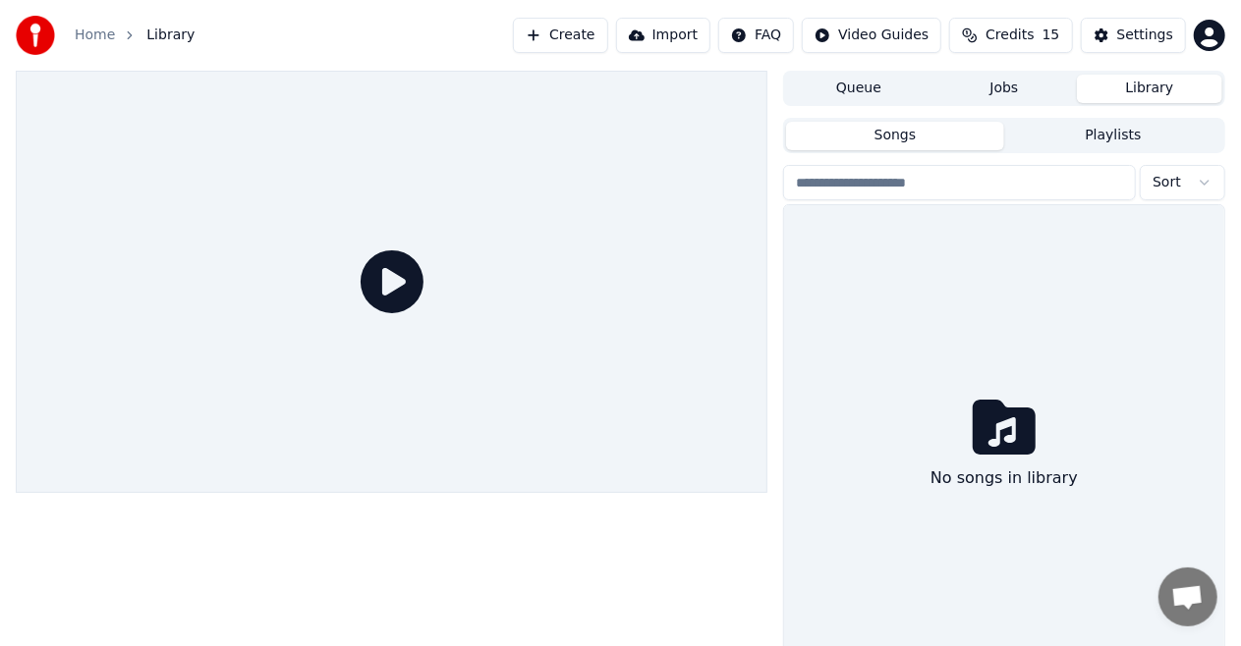
click at [690, 31] on button "Import" at bounding box center [663, 35] width 94 height 35
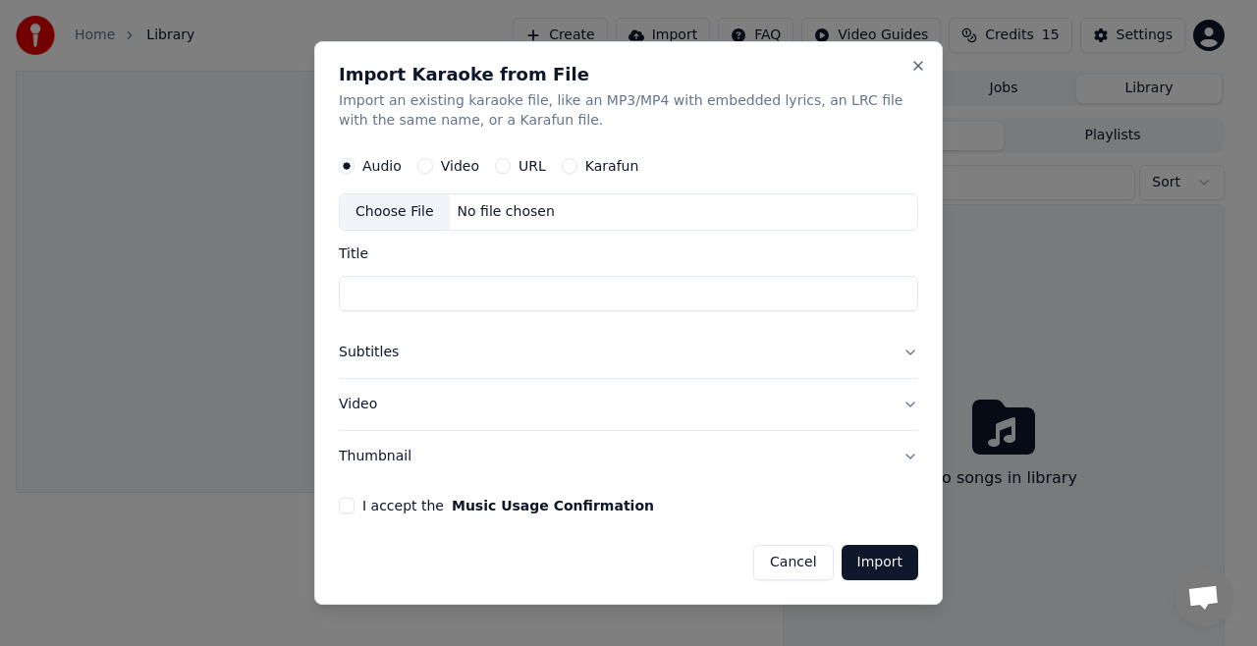
click at [458, 162] on label "Video" at bounding box center [460, 166] width 38 height 14
click at [433, 162] on button "Video" at bounding box center [426, 166] width 16 height 16
click at [376, 161] on label "Audio" at bounding box center [381, 166] width 39 height 14
click at [355, 161] on button "Audio" at bounding box center [347, 166] width 16 height 16
click at [525, 162] on label "URL" at bounding box center [533, 166] width 28 height 14
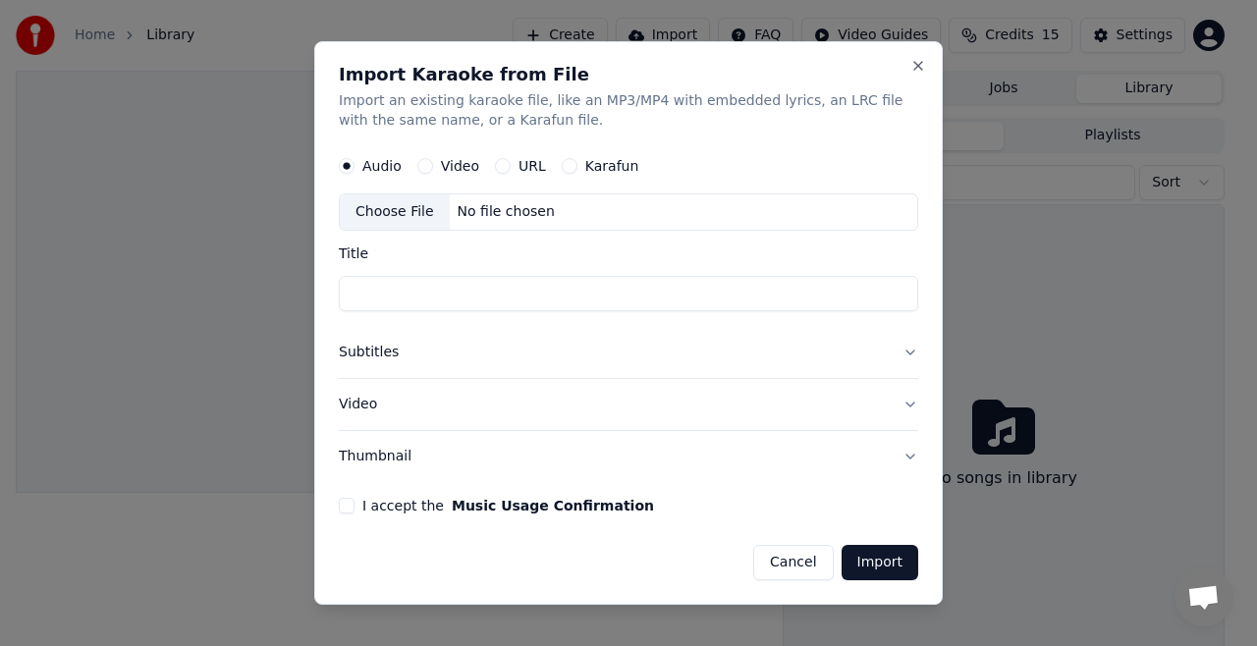
click at [511, 162] on button "URL" at bounding box center [503, 166] width 16 height 16
click at [371, 209] on input "text" at bounding box center [629, 212] width 580 height 39
click at [900, 207] on button "button" at bounding box center [898, 210] width 39 height 35
type input "**********"
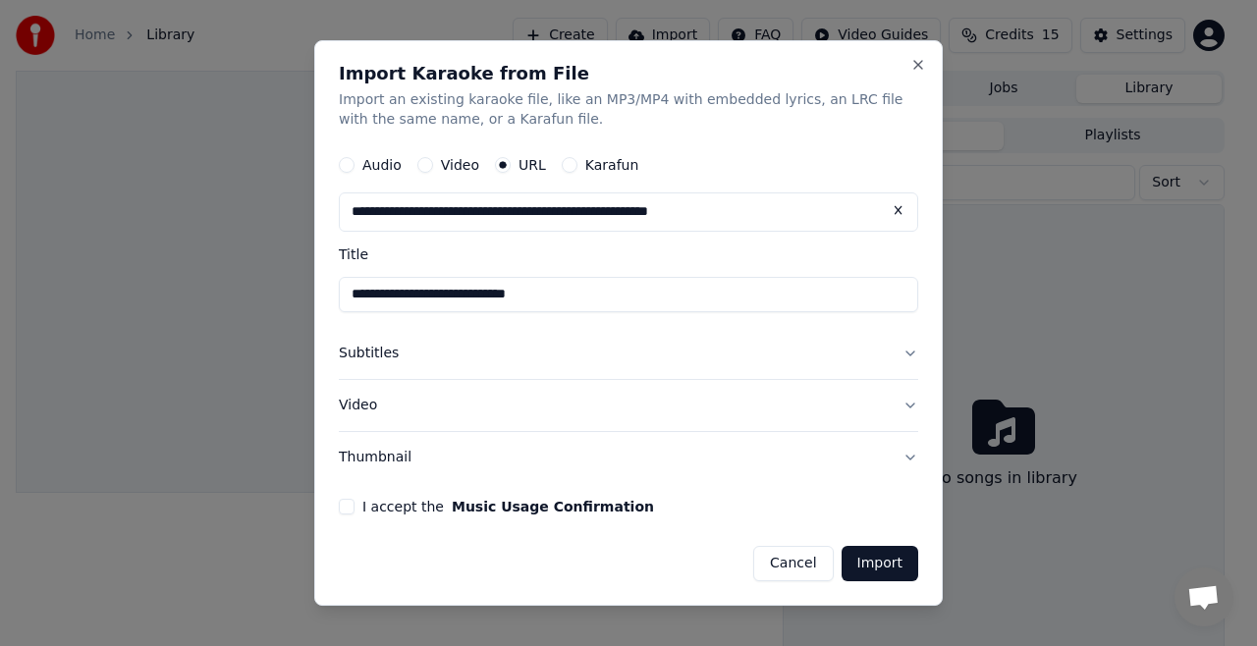
type input "**********"
click at [911, 401] on button "Video" at bounding box center [629, 405] width 580 height 51
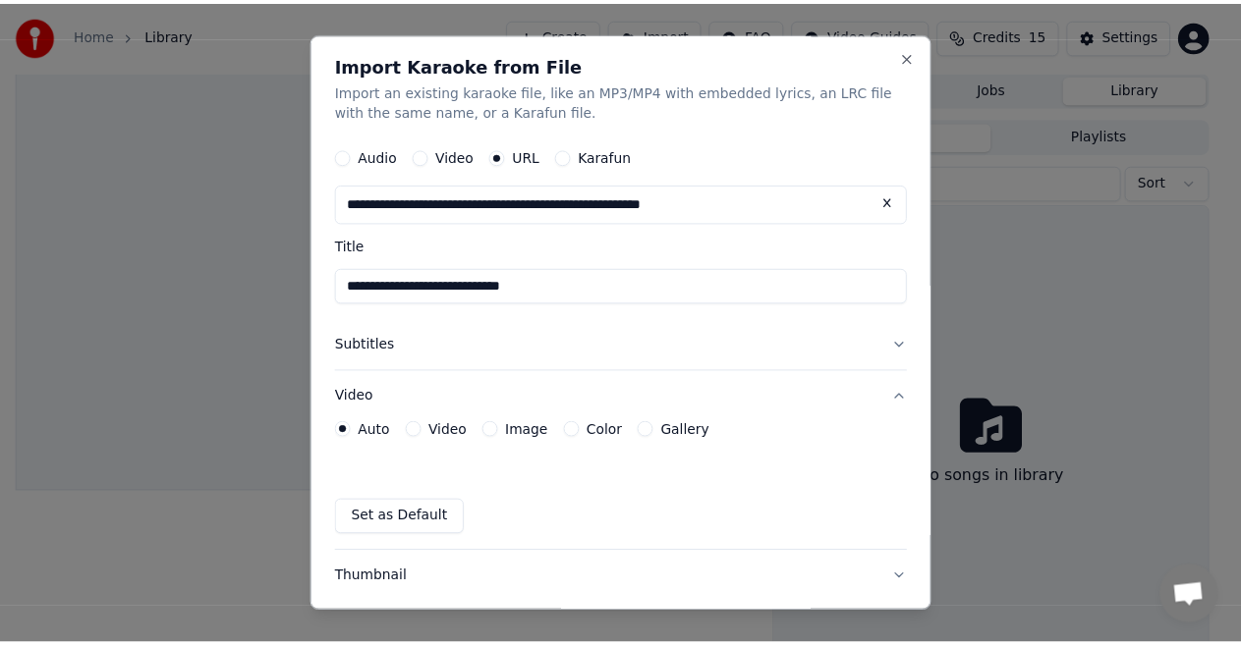
scroll to position [112, 0]
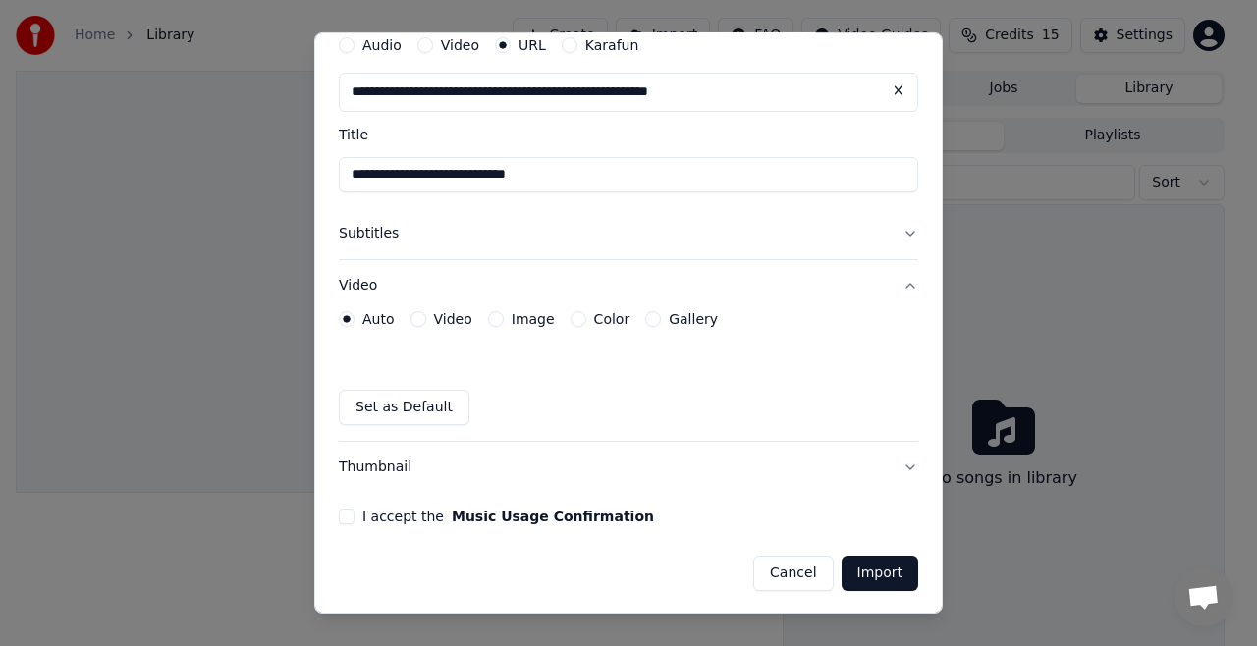
click at [343, 509] on button "I accept the Music Usage Confirmation" at bounding box center [347, 517] width 16 height 16
click at [858, 565] on button "Import" at bounding box center [880, 573] width 77 height 35
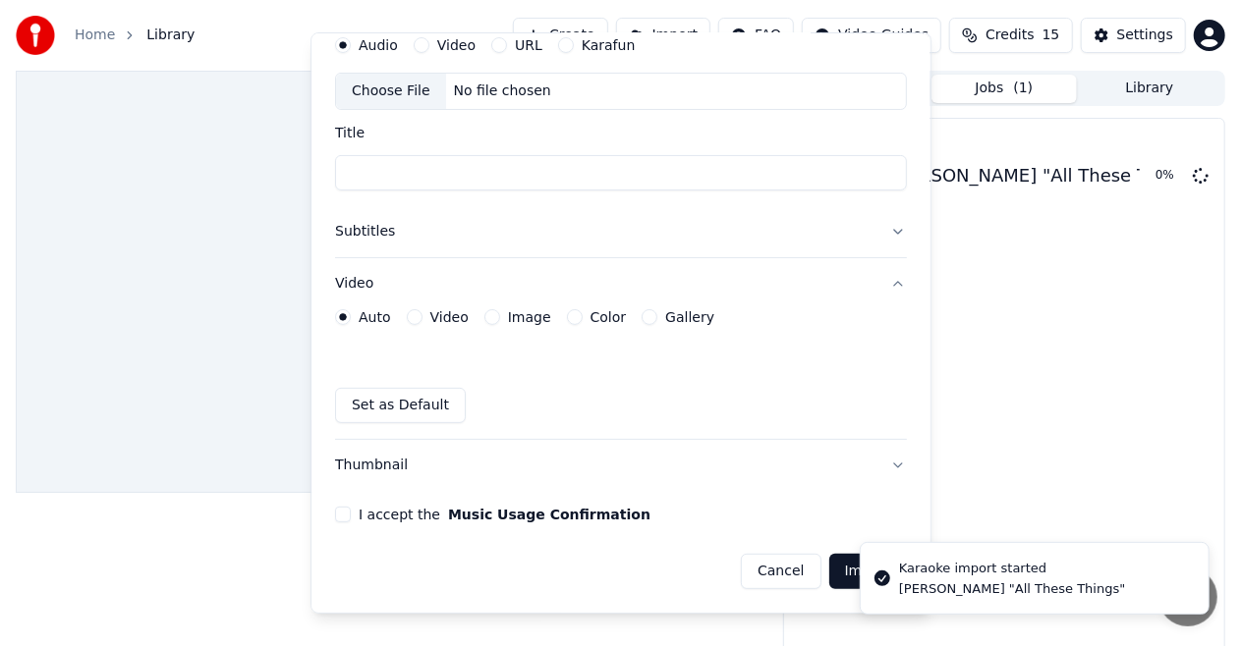
scroll to position [110, 0]
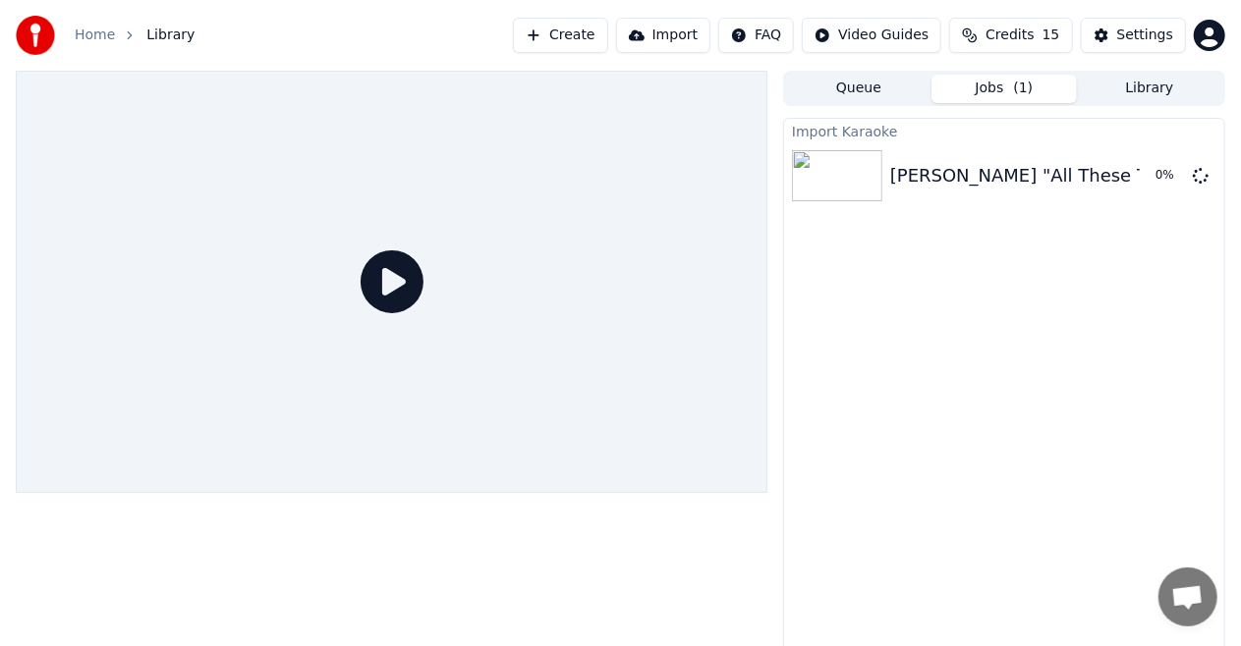
click at [393, 281] on icon at bounding box center [392, 282] width 63 height 63
click at [971, 171] on div "[PERSON_NAME] "All These Things"" at bounding box center [1046, 176] width 313 height 28
click at [970, 172] on div "[PERSON_NAME] "All These Things"" at bounding box center [1046, 176] width 313 height 28
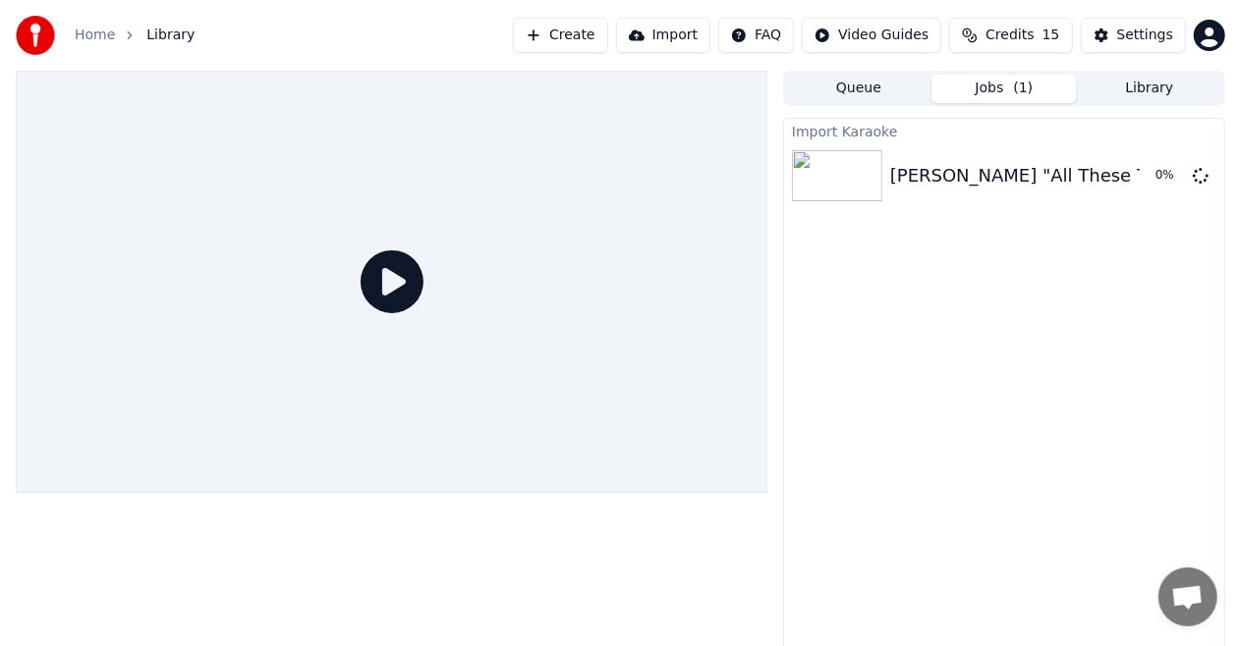
click at [588, 23] on button "Create" at bounding box center [560, 35] width 95 height 35
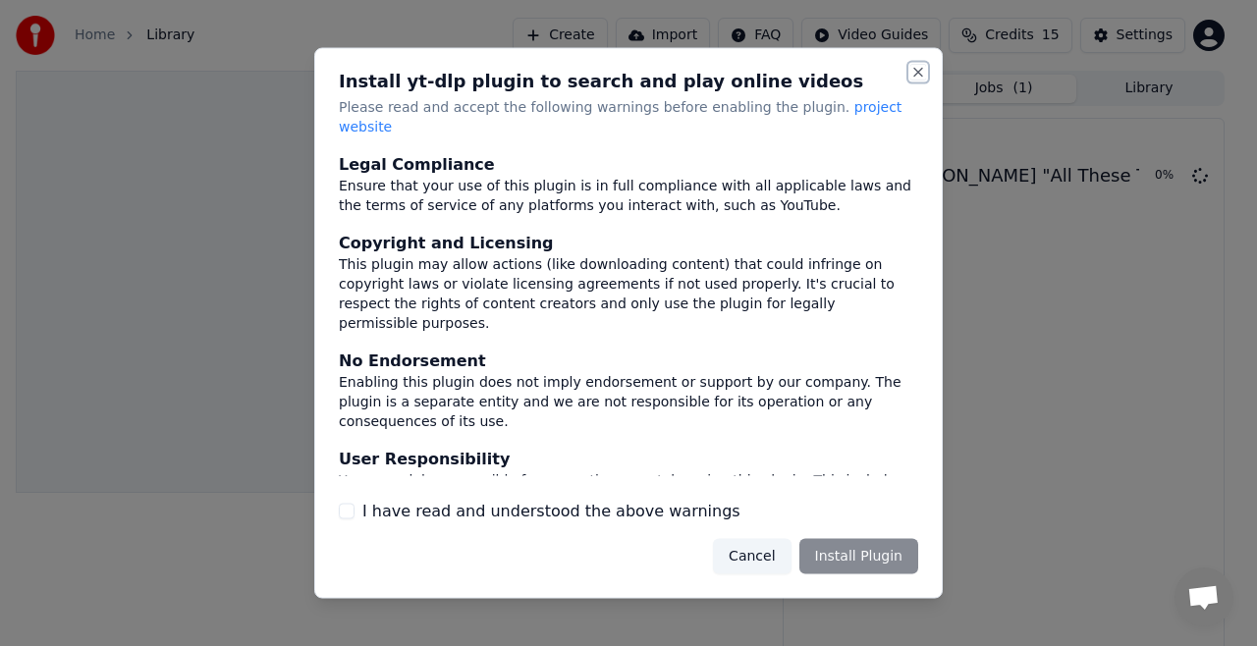
click at [917, 78] on button "Close" at bounding box center [919, 73] width 16 height 16
drag, startPoint x: 29, startPoint y: 247, endPoint x: 41, endPoint y: 250, distance: 12.2
click at [41, 250] on div at bounding box center [628, 323] width 1257 height 646
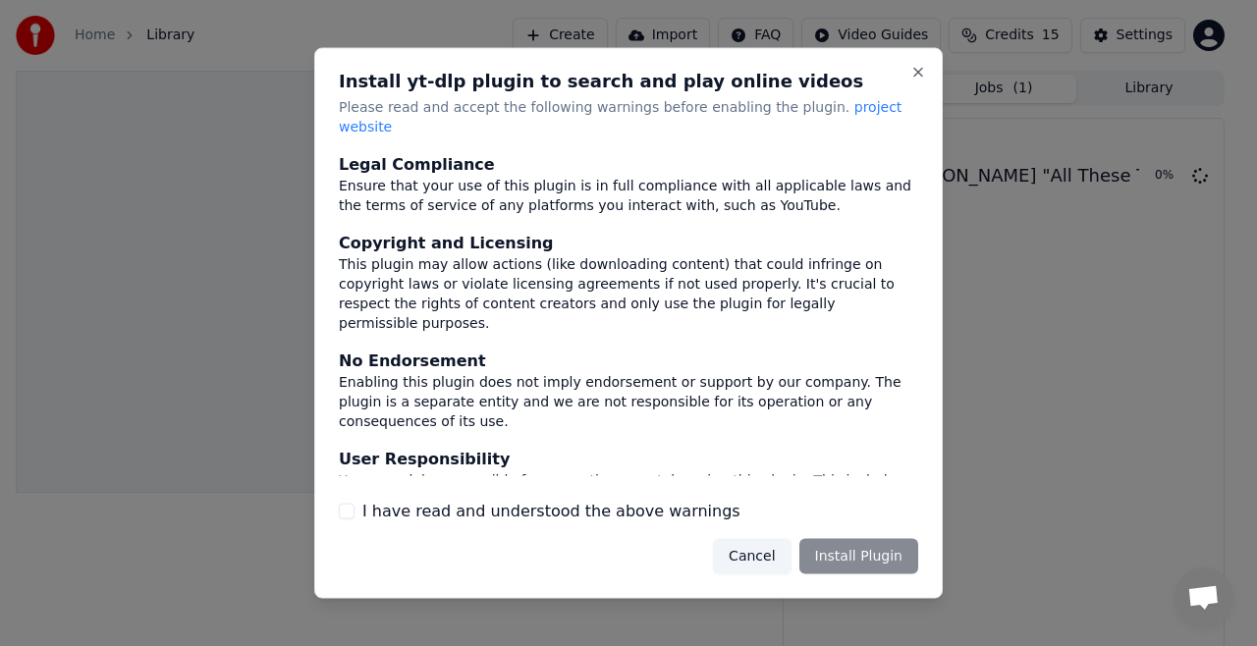
click at [769, 538] on button "Cancel" at bounding box center [752, 555] width 78 height 35
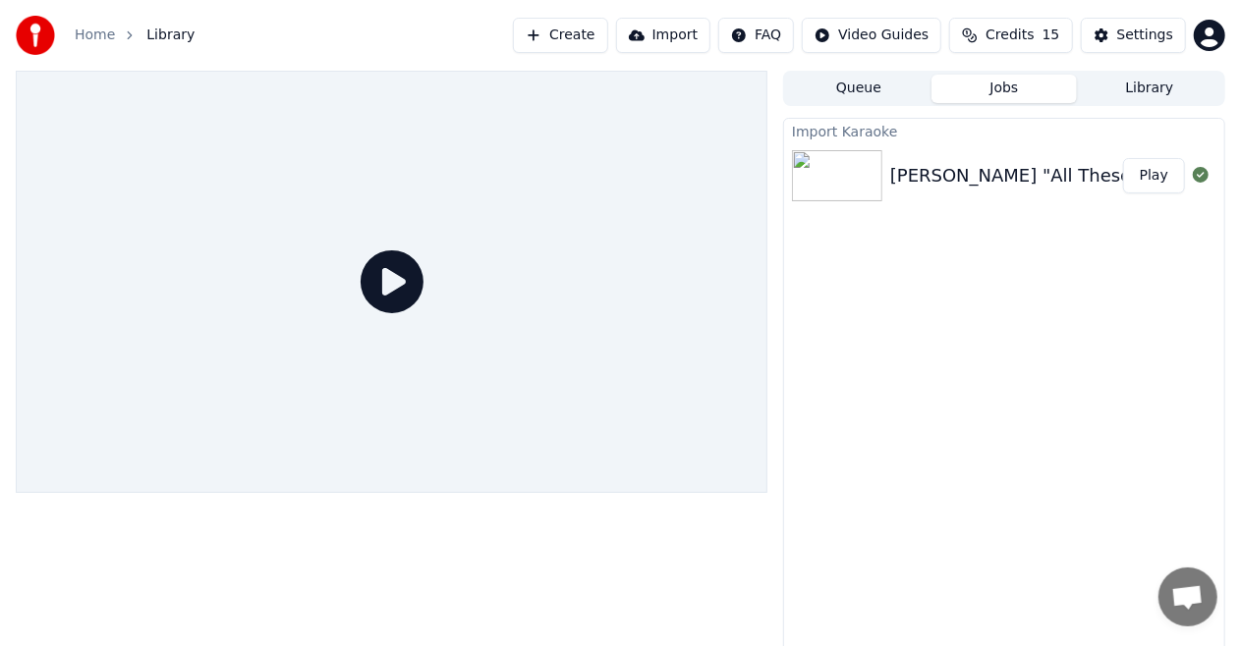
click at [1158, 168] on button "Play" at bounding box center [1154, 175] width 62 height 35
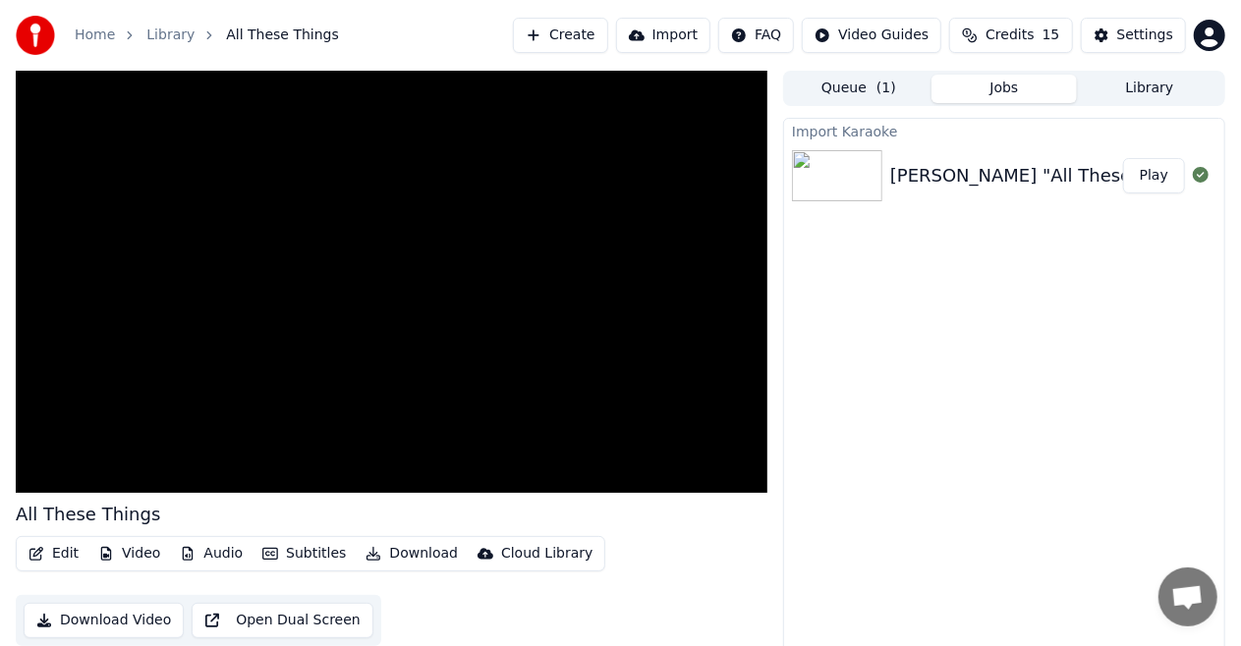
click at [592, 26] on button "Create" at bounding box center [560, 35] width 95 height 35
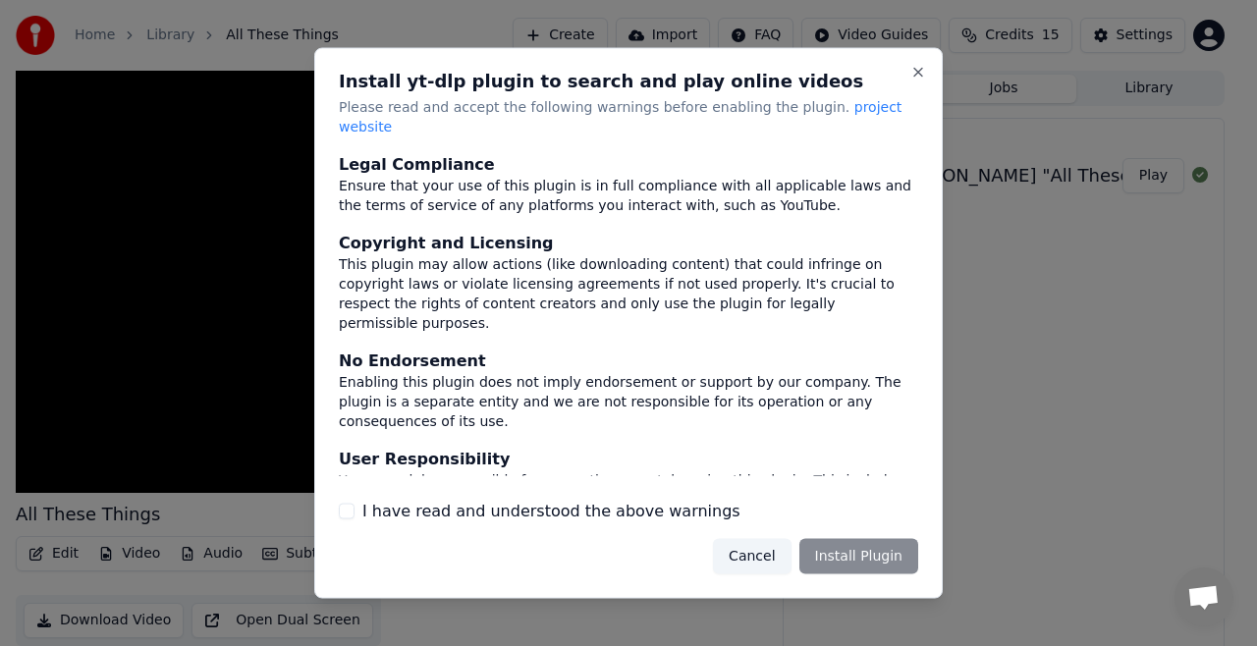
click at [874, 538] on div "Cancel Install Plugin" at bounding box center [815, 555] width 205 height 35
click at [914, 77] on button "Close" at bounding box center [919, 73] width 16 height 16
click at [210, 168] on div at bounding box center [628, 323] width 1257 height 646
click at [768, 545] on button "Cancel" at bounding box center [752, 555] width 78 height 35
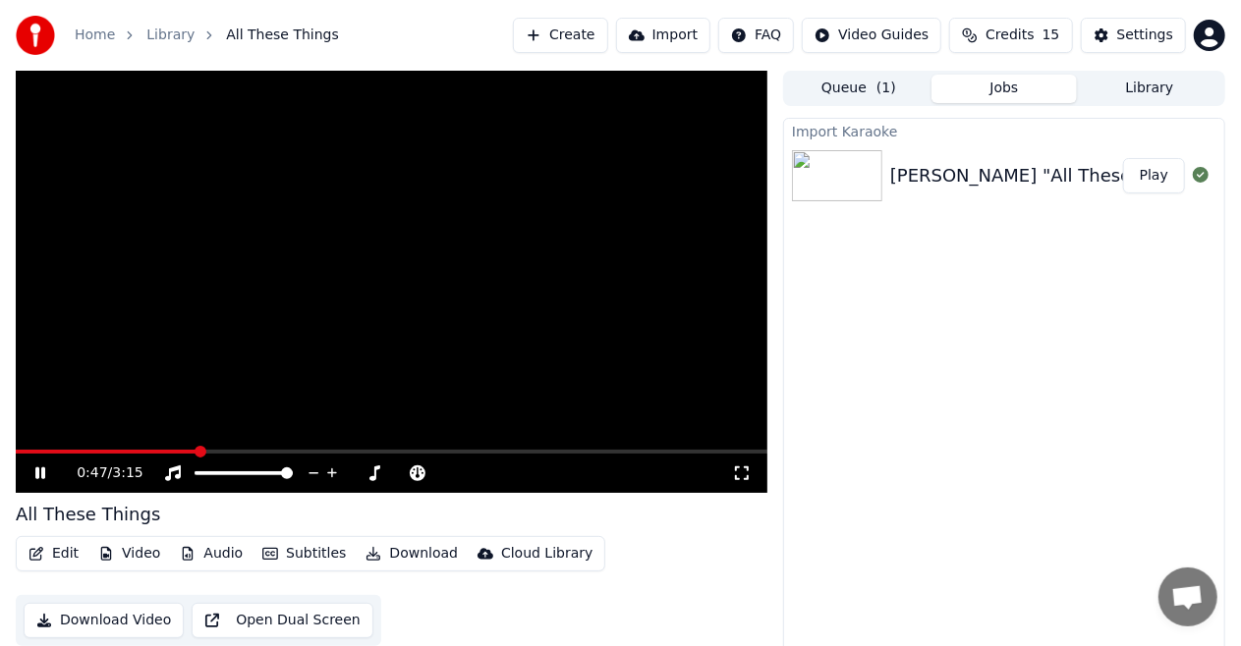
click at [283, 619] on button "Open Dual Screen" at bounding box center [283, 620] width 182 height 35
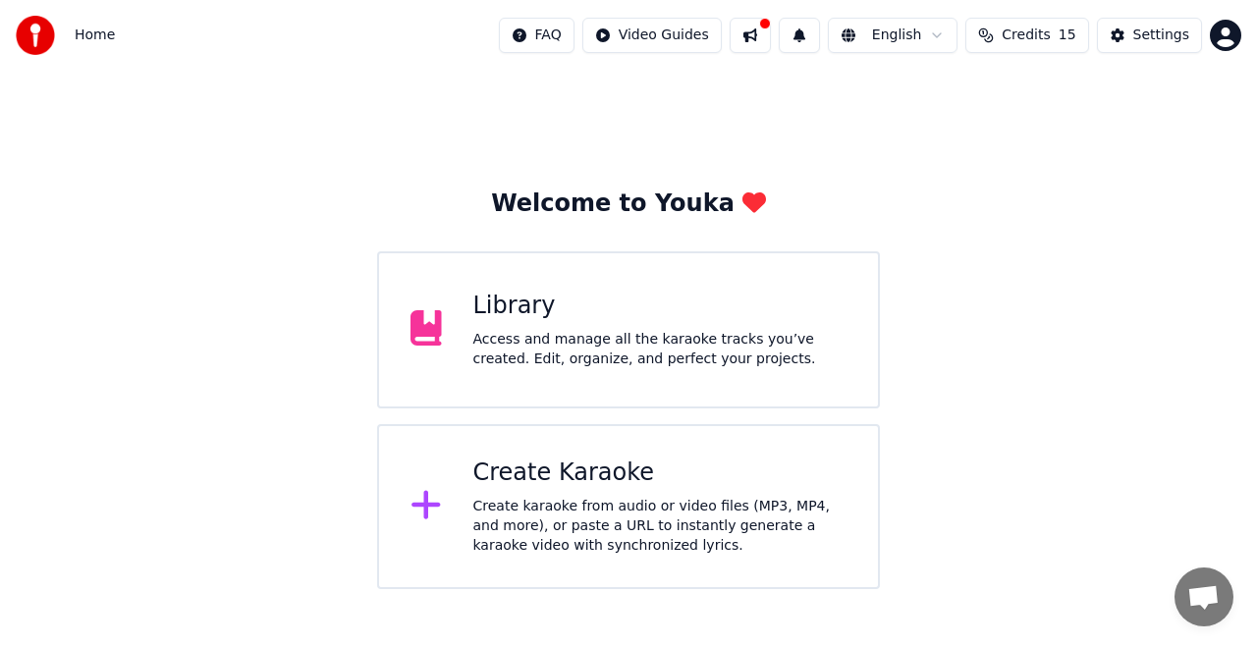
click at [546, 473] on div "Create Karaoke" at bounding box center [661, 473] width 374 height 31
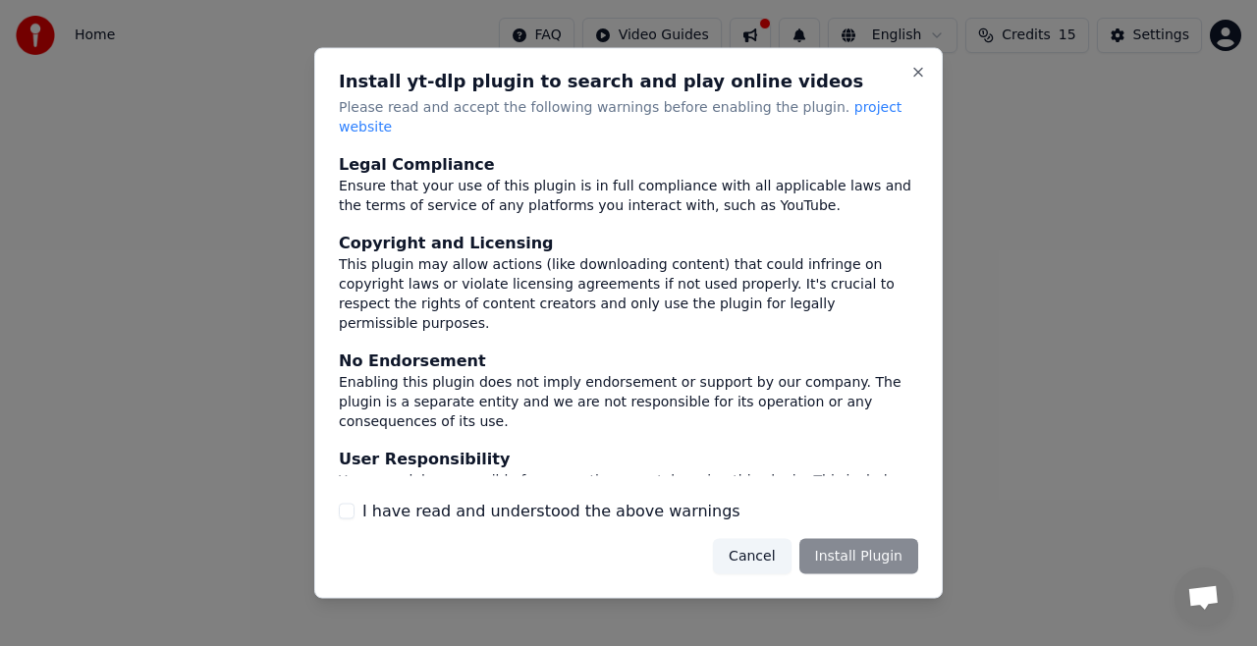
click at [884, 540] on div "Cancel Install Plugin" at bounding box center [815, 555] width 205 height 35
click at [847, 540] on div "Cancel Install Plugin" at bounding box center [815, 555] width 205 height 35
click at [847, 538] on div "Cancel Install Plugin" at bounding box center [815, 555] width 205 height 35
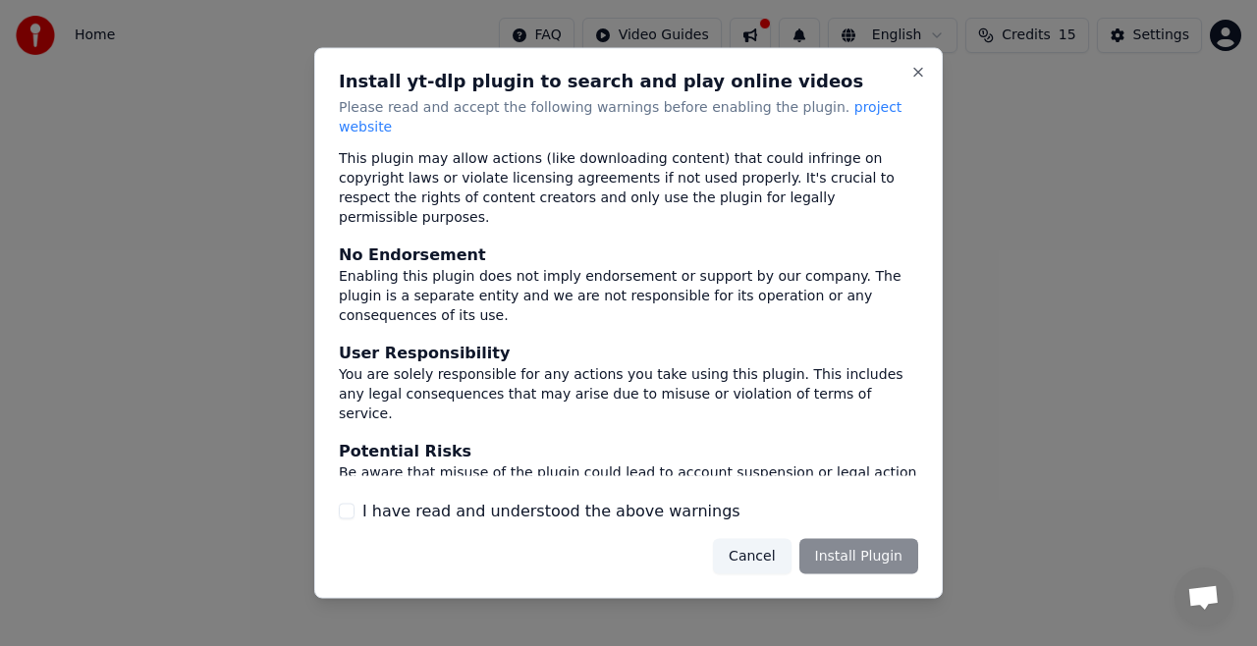
scroll to position [151, 0]
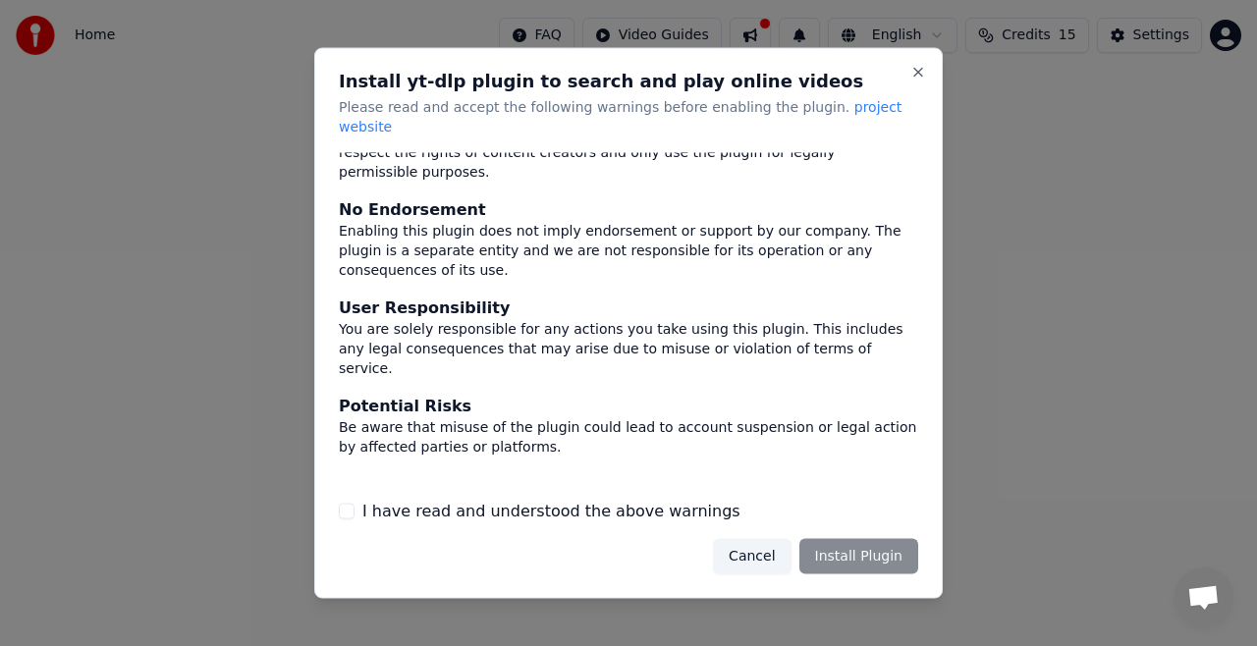
click at [866, 547] on div "Cancel Install Plugin" at bounding box center [815, 555] width 205 height 35
click at [868, 547] on div "Cancel Install Plugin" at bounding box center [815, 555] width 205 height 35
click at [867, 545] on div "Cancel Install Plugin" at bounding box center [815, 555] width 205 height 35
click at [848, 118] on span "project website" at bounding box center [620, 116] width 563 height 35
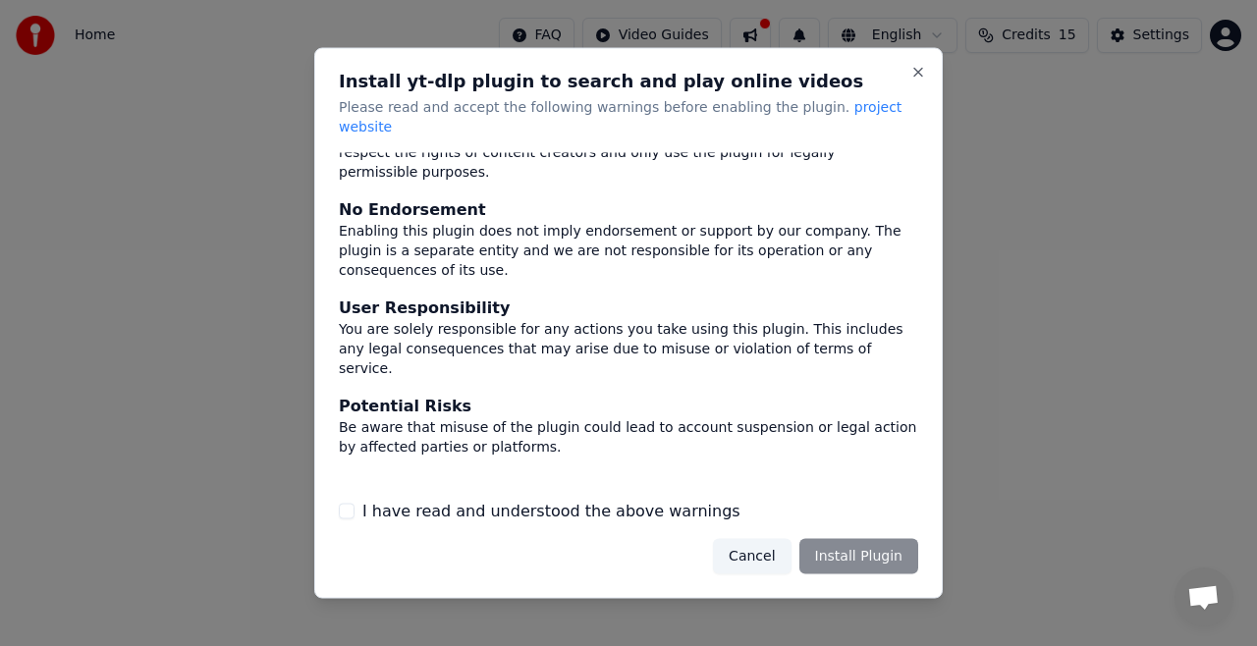
click at [344, 503] on button "I have read and understood the above warnings" at bounding box center [347, 511] width 16 height 16
click at [884, 547] on button "Install Plugin" at bounding box center [859, 555] width 119 height 35
click at [851, 544] on div "Cancel Install Plugin" at bounding box center [804, 555] width 229 height 35
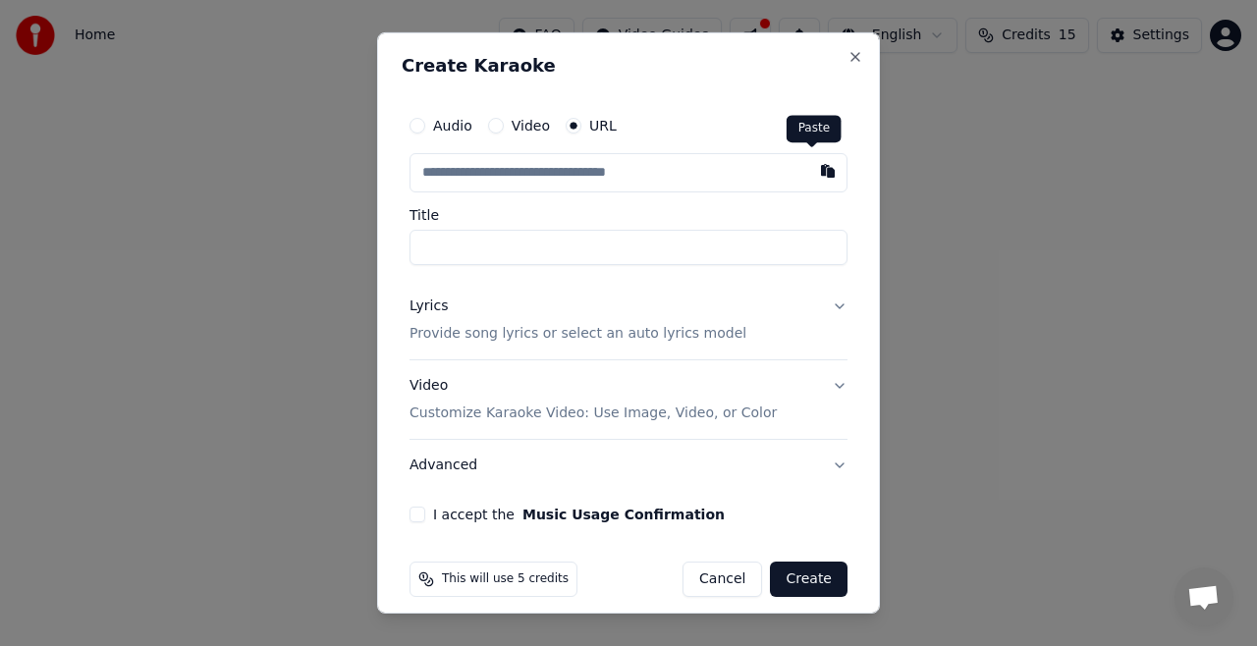
click at [810, 166] on button "button" at bounding box center [828, 170] width 39 height 35
type input "**********"
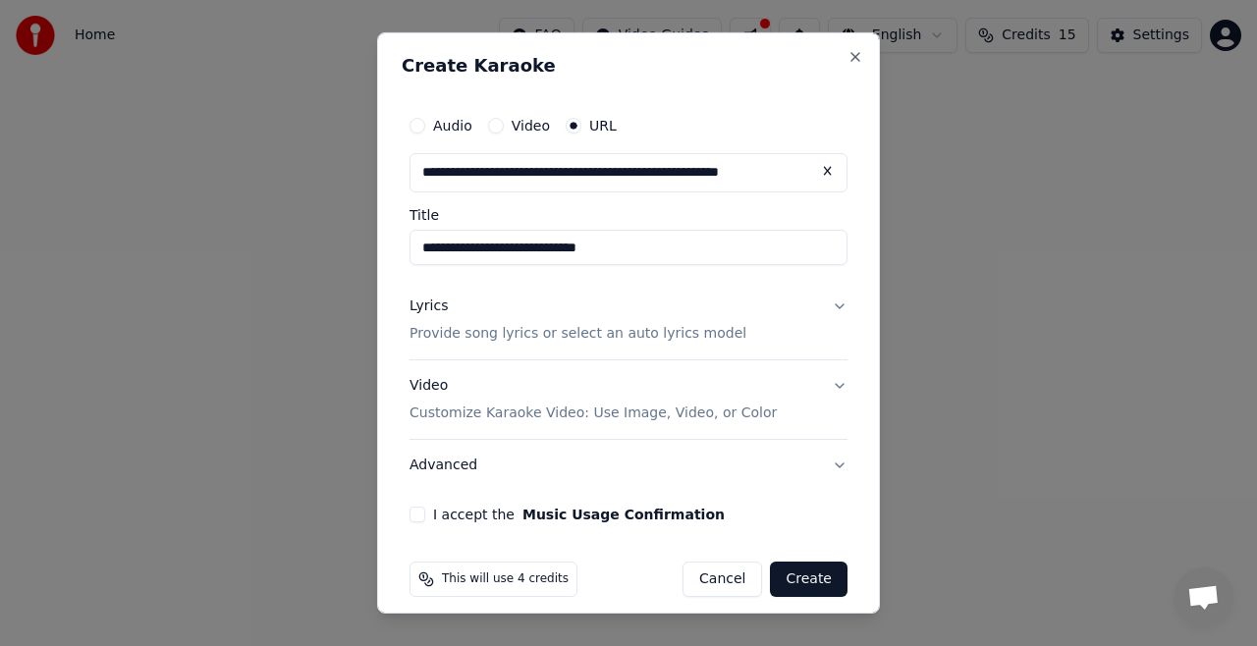
type input "**********"
click at [413, 511] on button "I accept the Music Usage Confirmation" at bounding box center [418, 515] width 16 height 16
click at [821, 301] on button "Lyrics Provide song lyrics or select an auto lyrics model" at bounding box center [629, 320] width 438 height 79
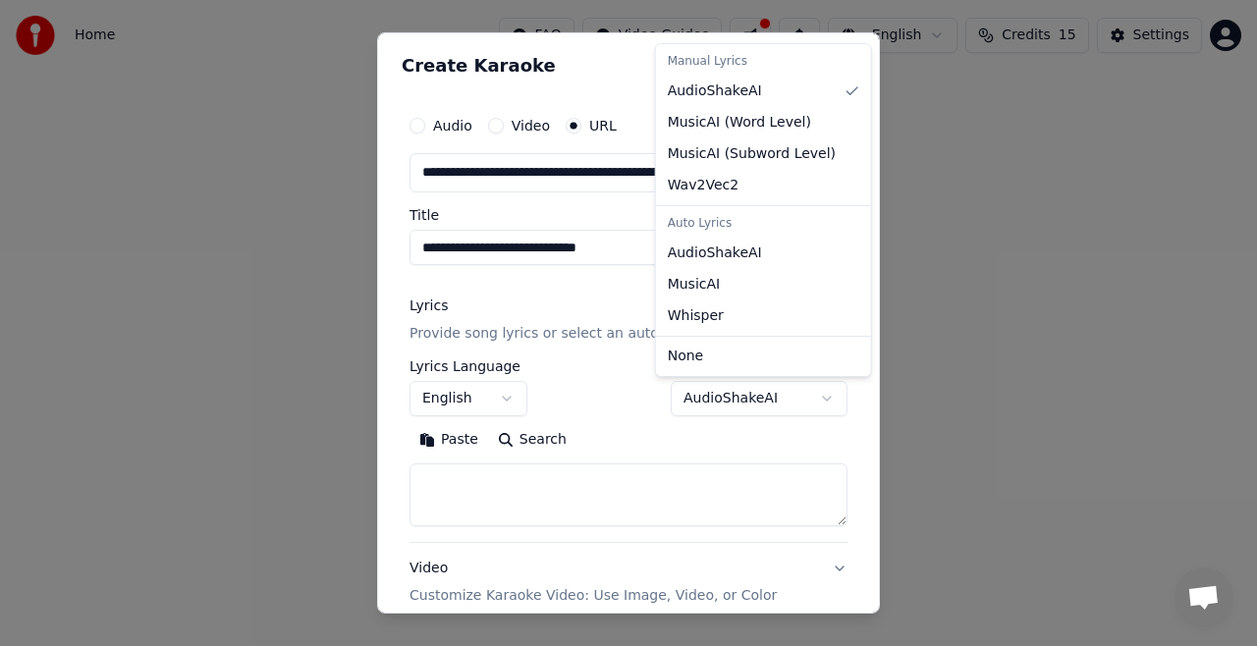
click at [809, 394] on body "**********" at bounding box center [628, 294] width 1257 height 589
select select "**********"
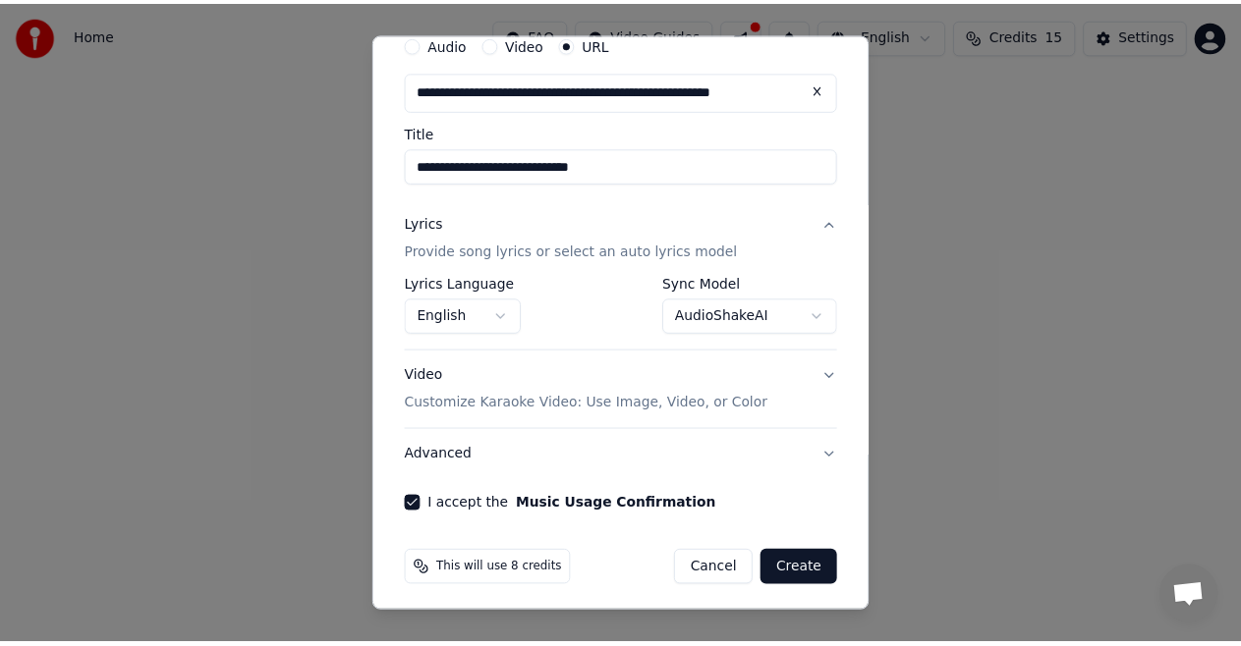
scroll to position [86, 0]
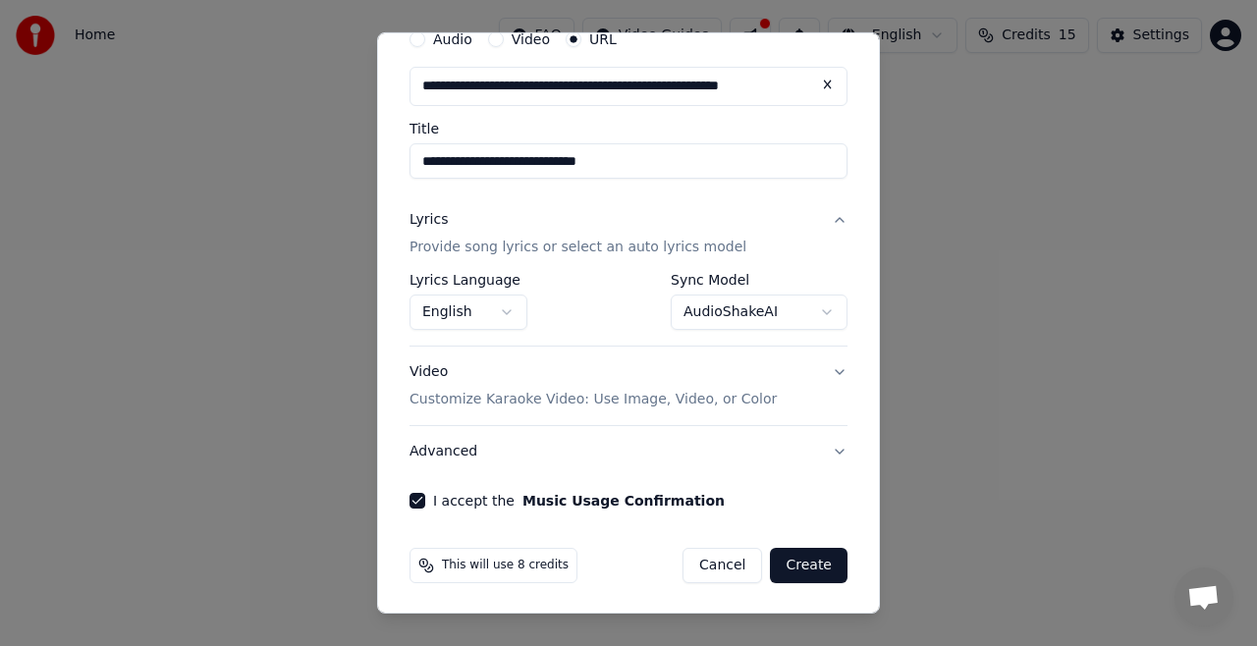
click at [792, 562] on button "Create" at bounding box center [809, 565] width 78 height 35
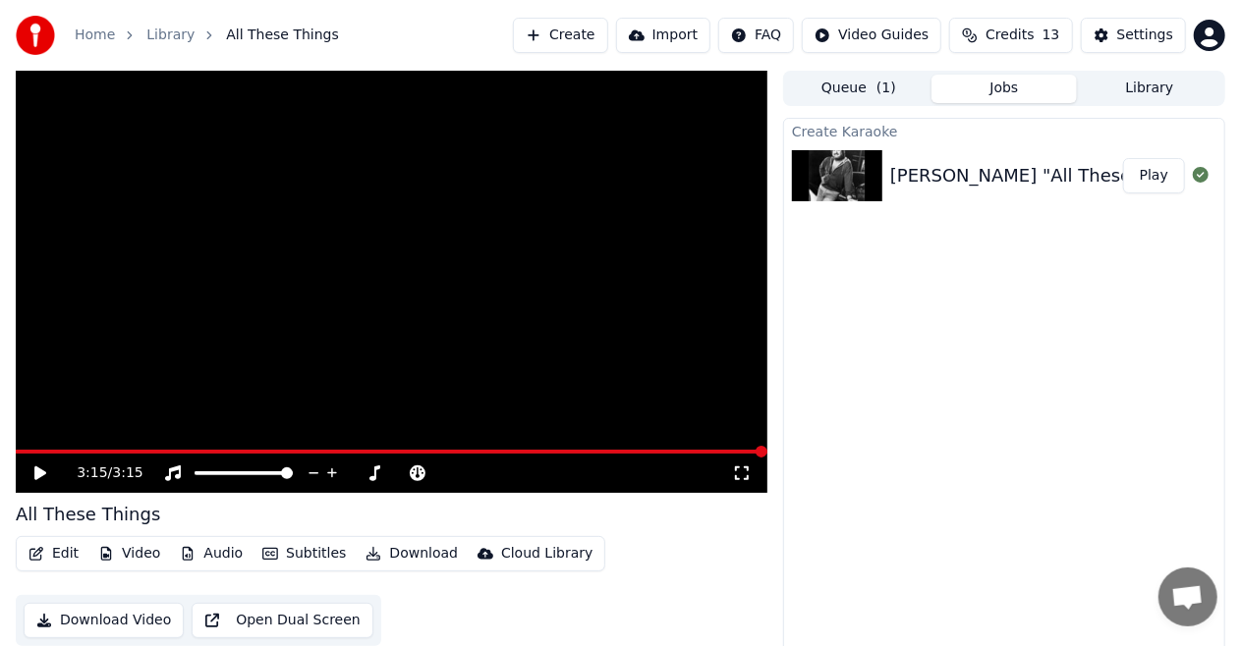
click at [927, 165] on div "[PERSON_NAME] "All These Things"" at bounding box center [1046, 176] width 313 height 28
click at [1156, 169] on button "Play" at bounding box center [1154, 175] width 62 height 35
